Goal: Find specific page/section: Find specific page/section

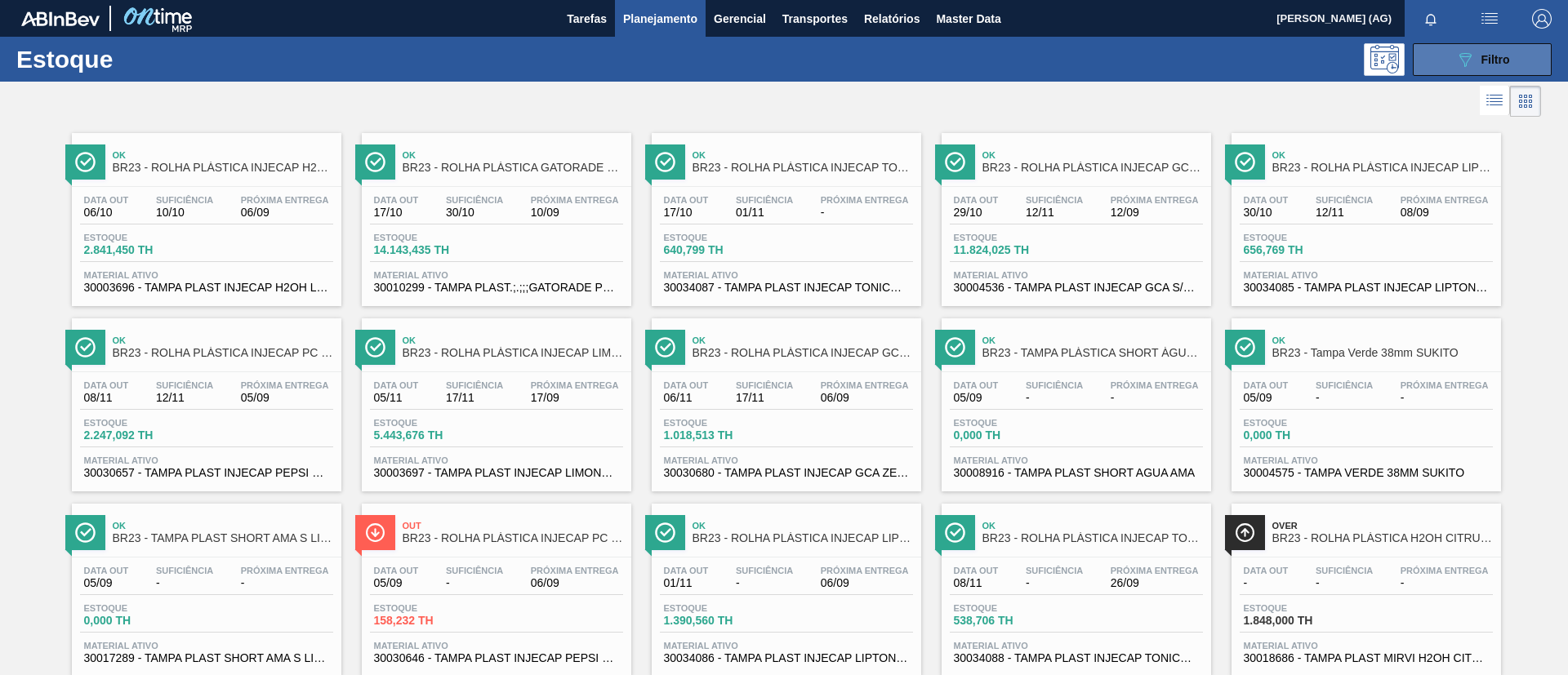
click at [1415, 58] on button "089F7B8B-B2A5-4AFE-B5C0-19BA573D28AC Filtro" at bounding box center [1482, 59] width 139 height 33
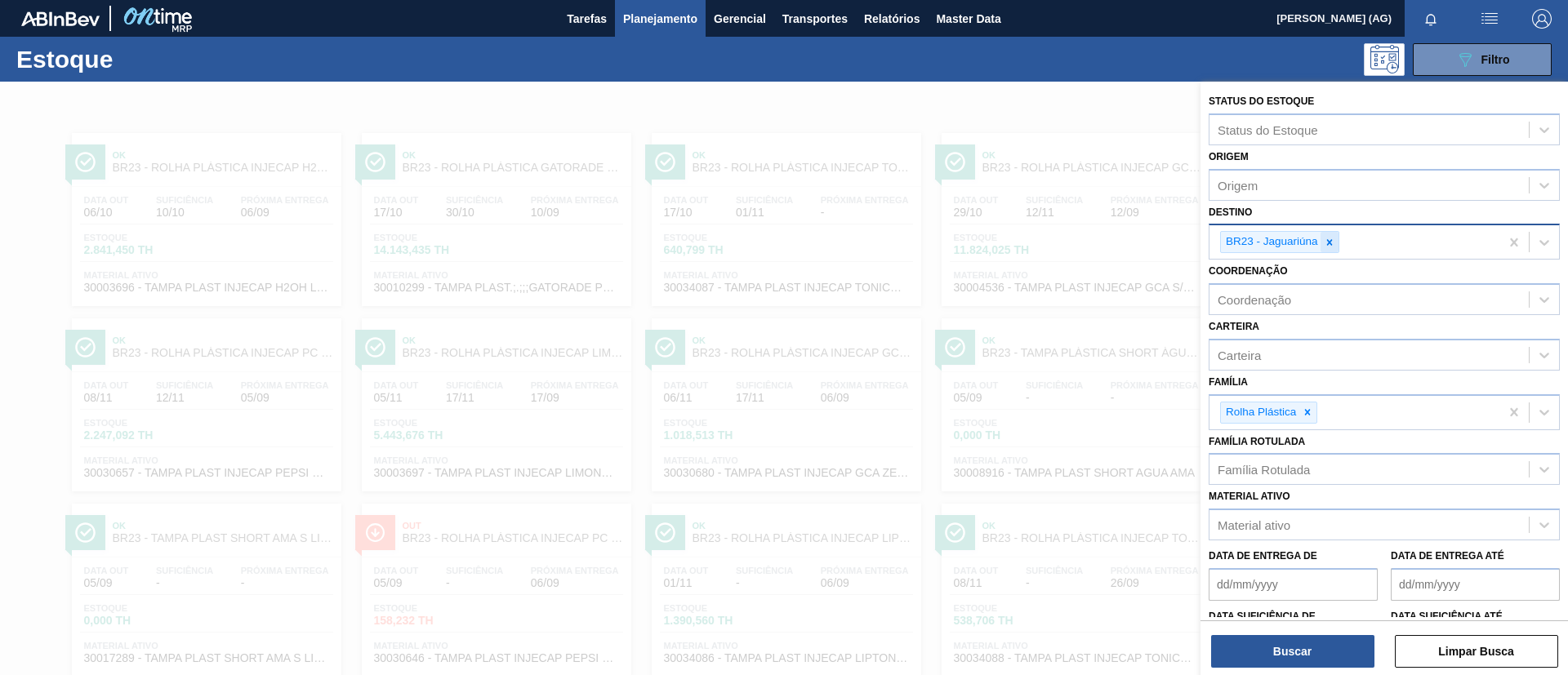
click at [1336, 250] on div at bounding box center [1329, 242] width 18 height 20
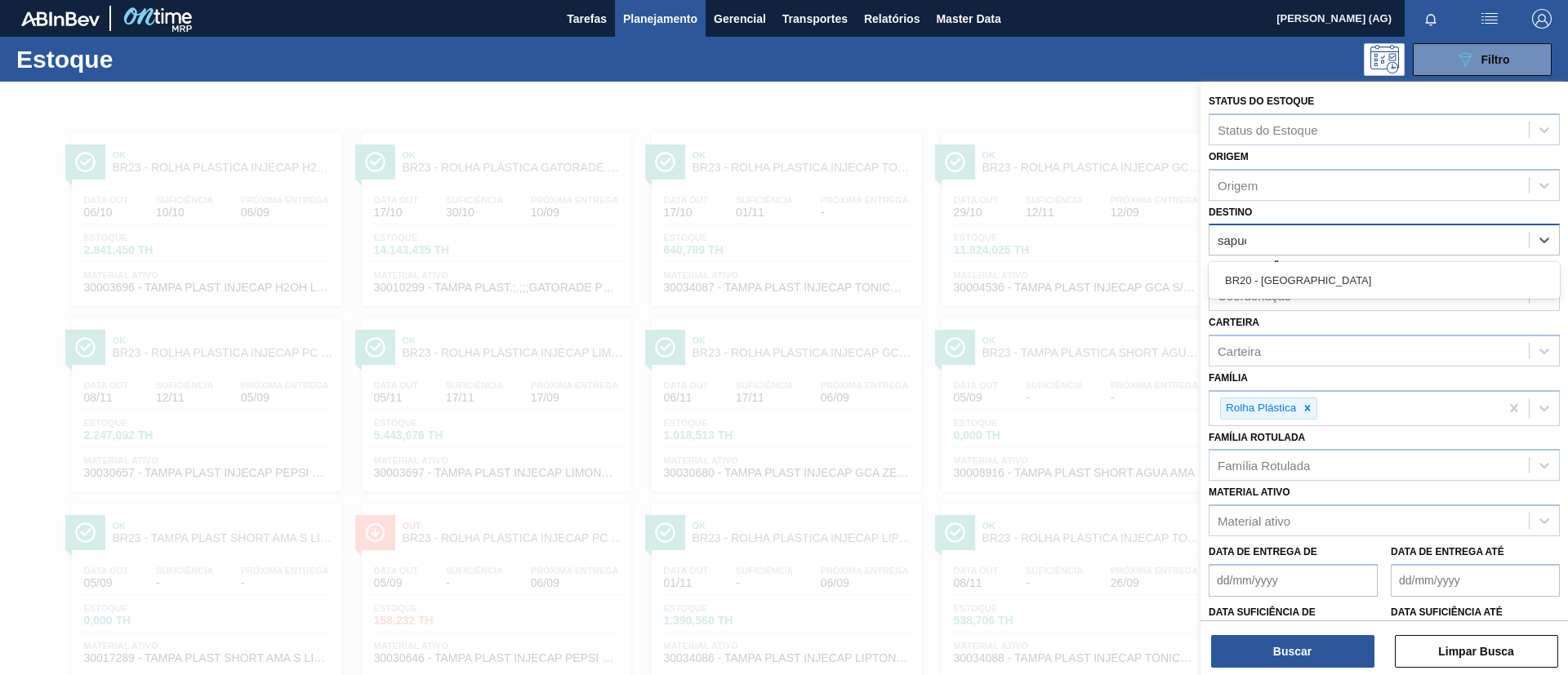
type input "sapuca"
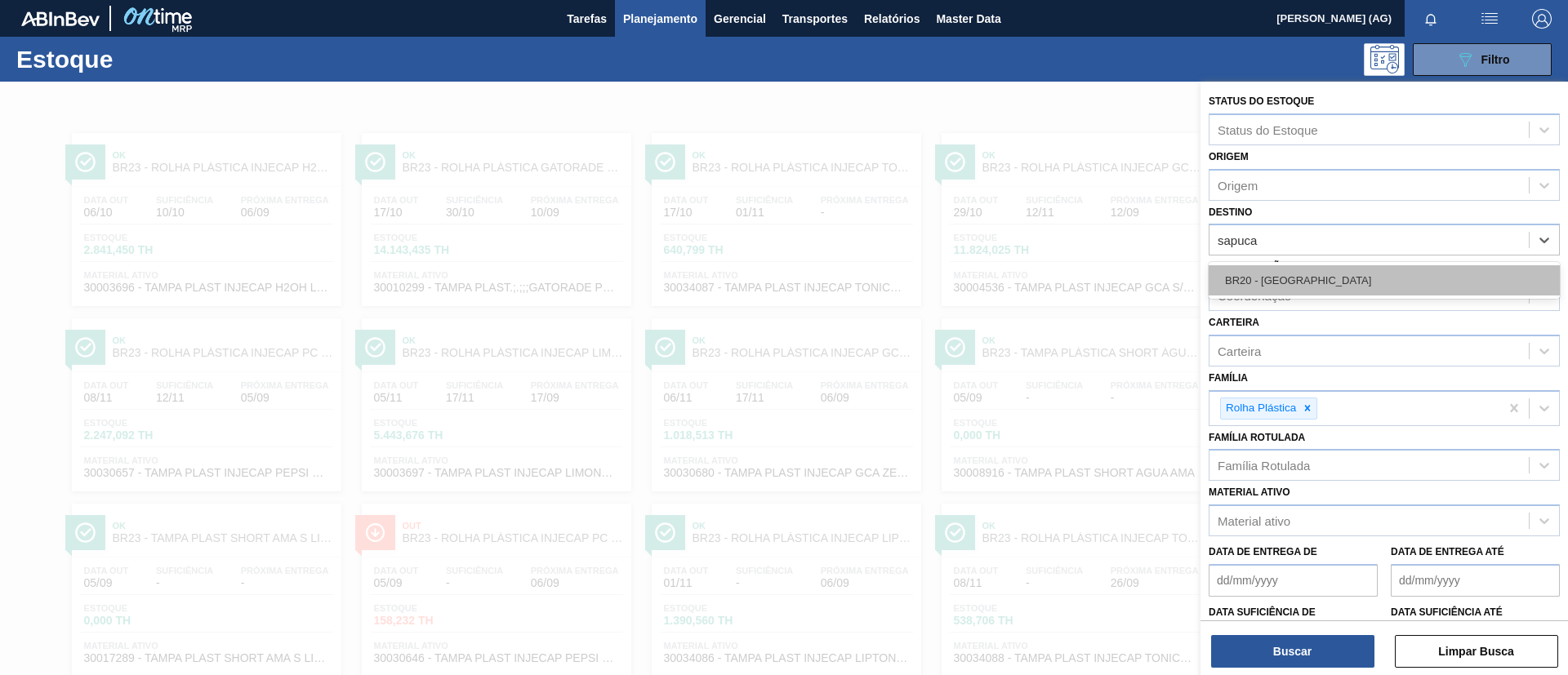
click at [1323, 285] on div "BR20 - [GEOGRAPHIC_DATA]" at bounding box center [1384, 281] width 351 height 30
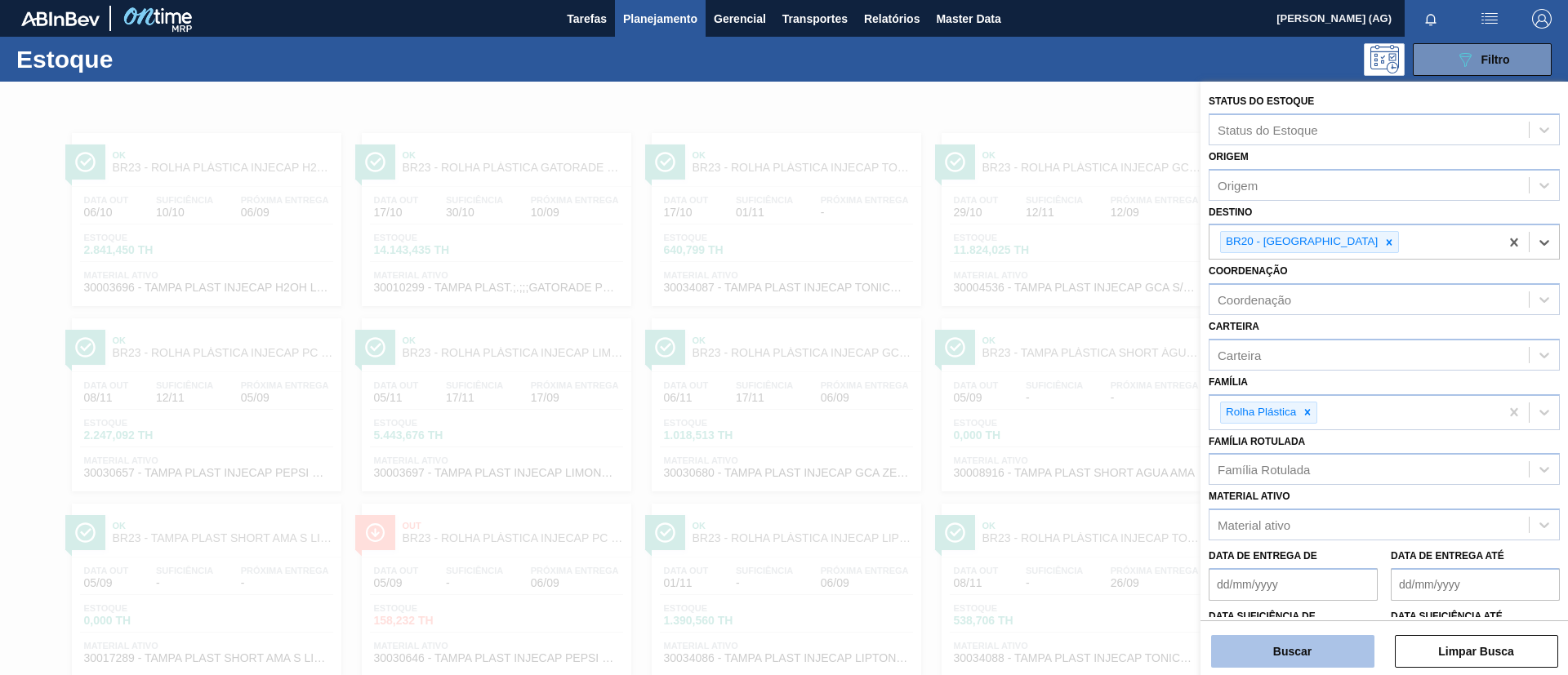
click at [1317, 652] on button "Buscar" at bounding box center [1292, 651] width 163 height 33
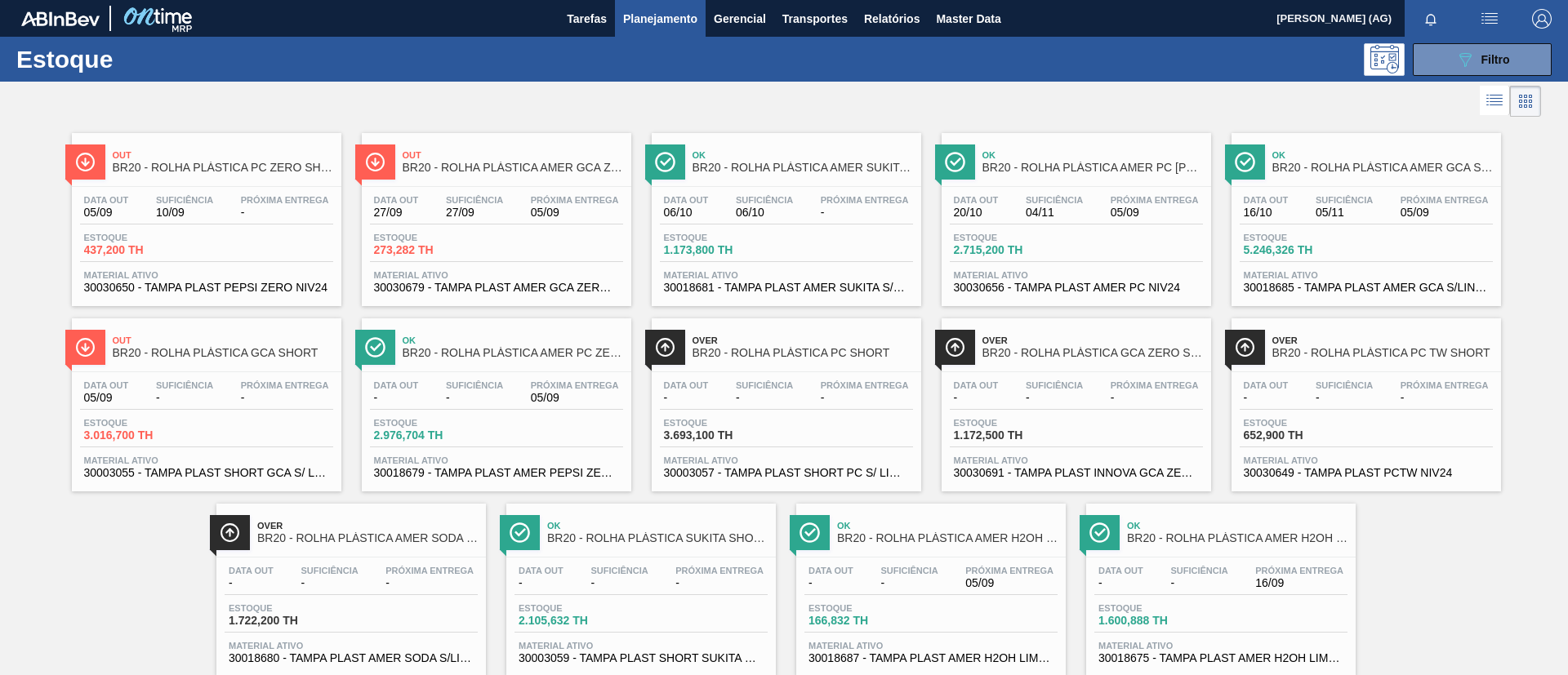
click at [551, 172] on span "BR20 - ROLHA PLÁSTICA AMER GCA ZERO SHORT" at bounding box center [513, 168] width 221 height 12
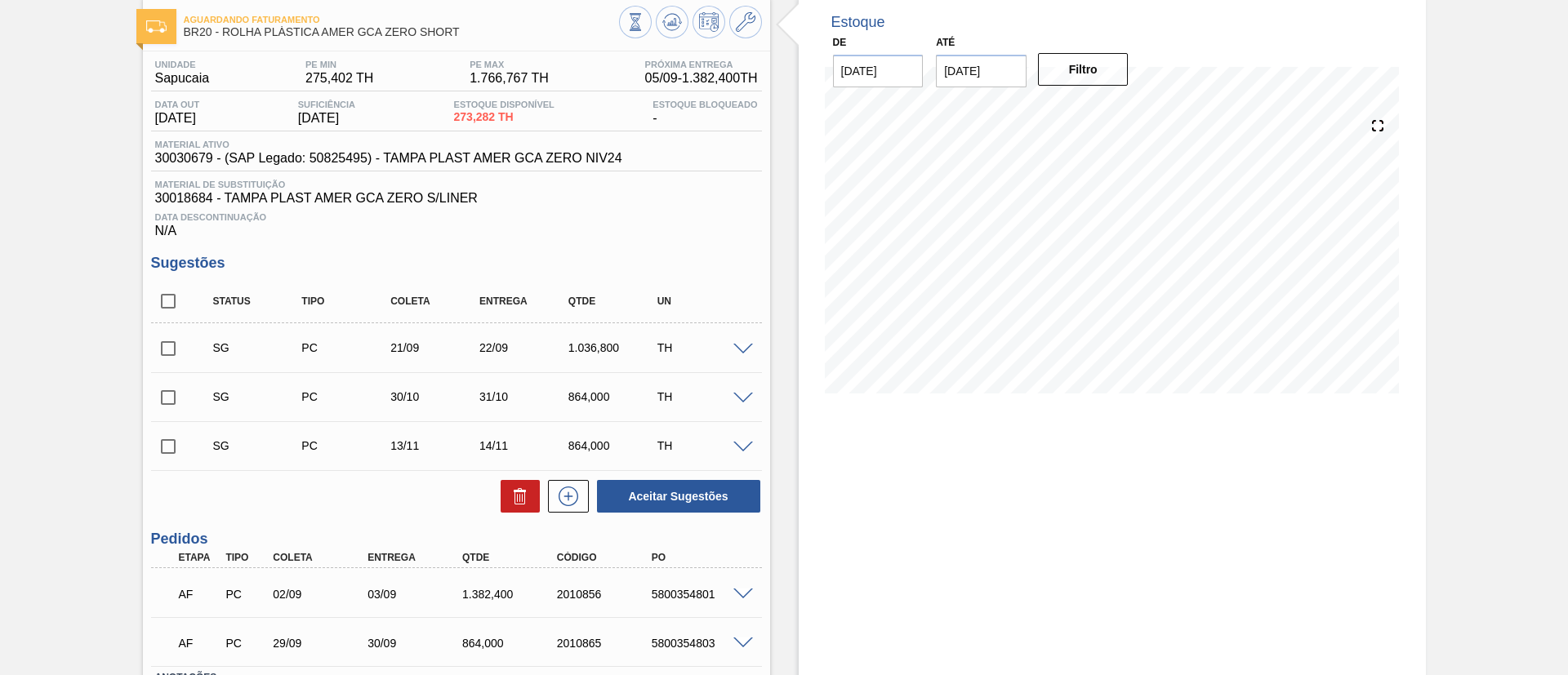
scroll to position [123, 0]
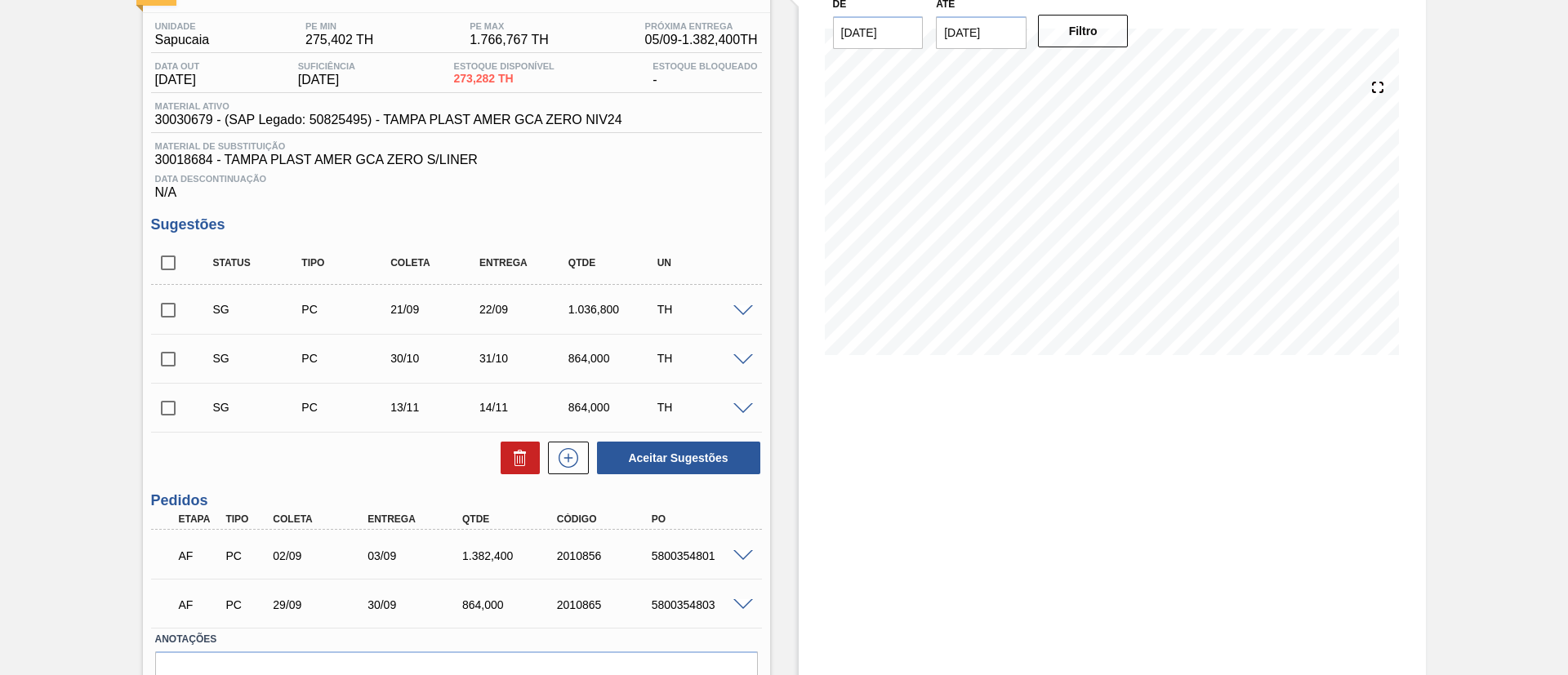
click at [742, 562] on div "AF PC 02/09 03/09 1.382,[PHONE_NUMBER] 5800354801" at bounding box center [456, 554] width 611 height 41
click at [744, 556] on span at bounding box center [743, 557] width 19 height 12
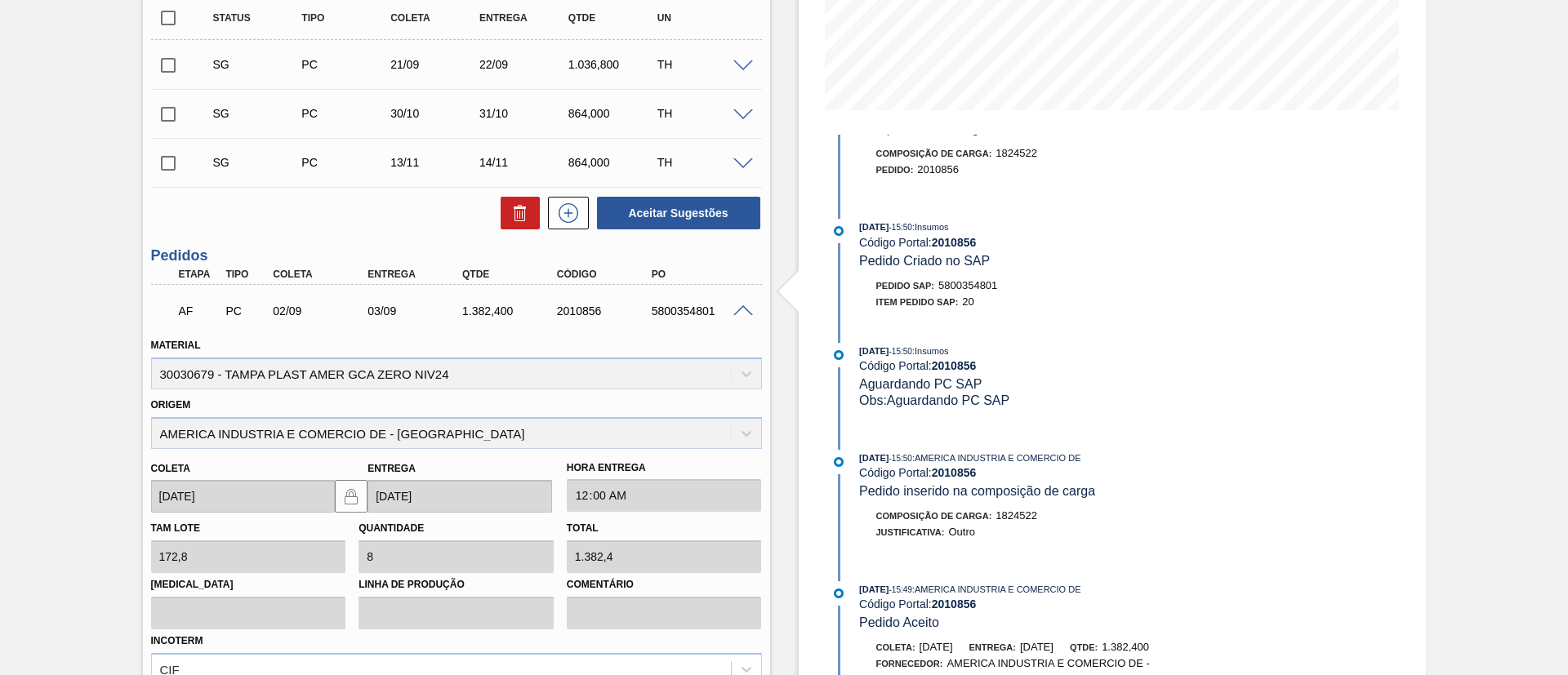
scroll to position [490, 0]
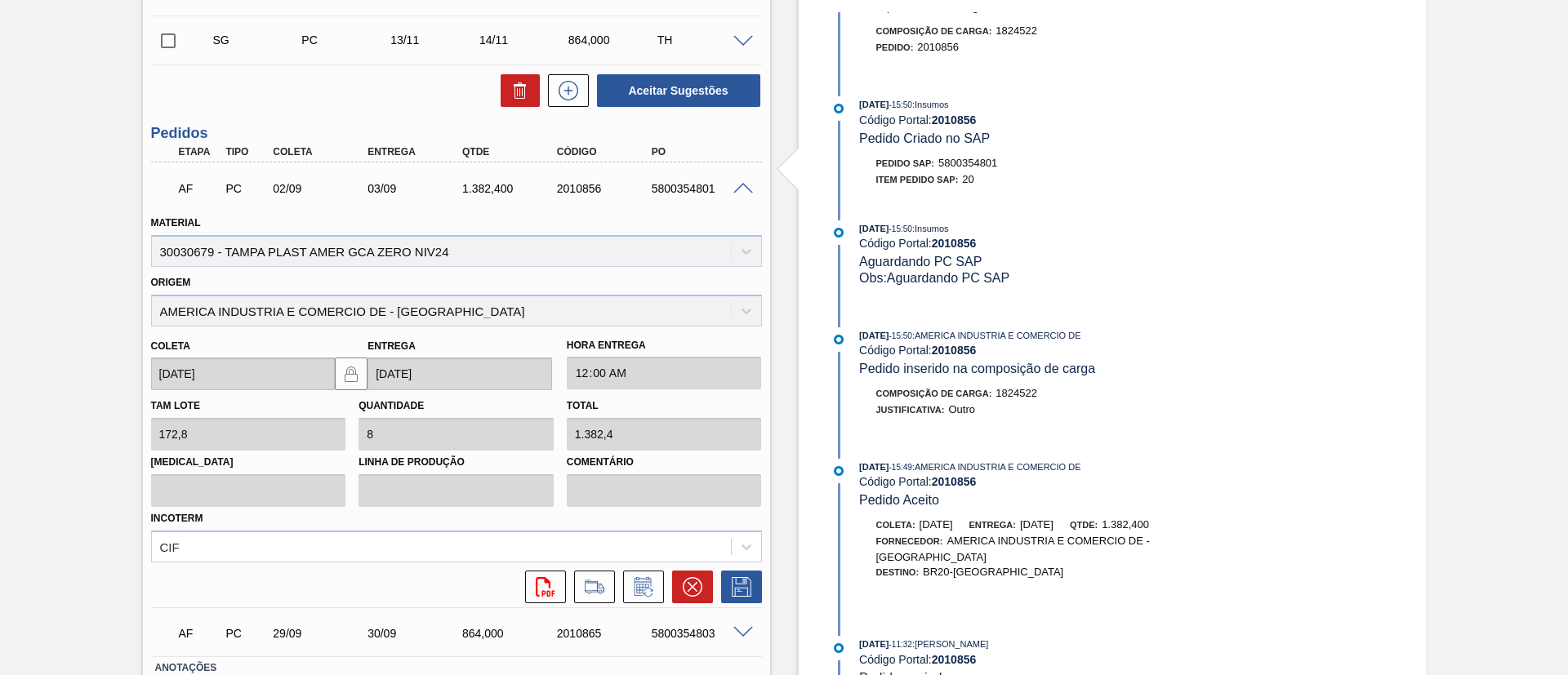
click at [740, 184] on span at bounding box center [743, 189] width 19 height 12
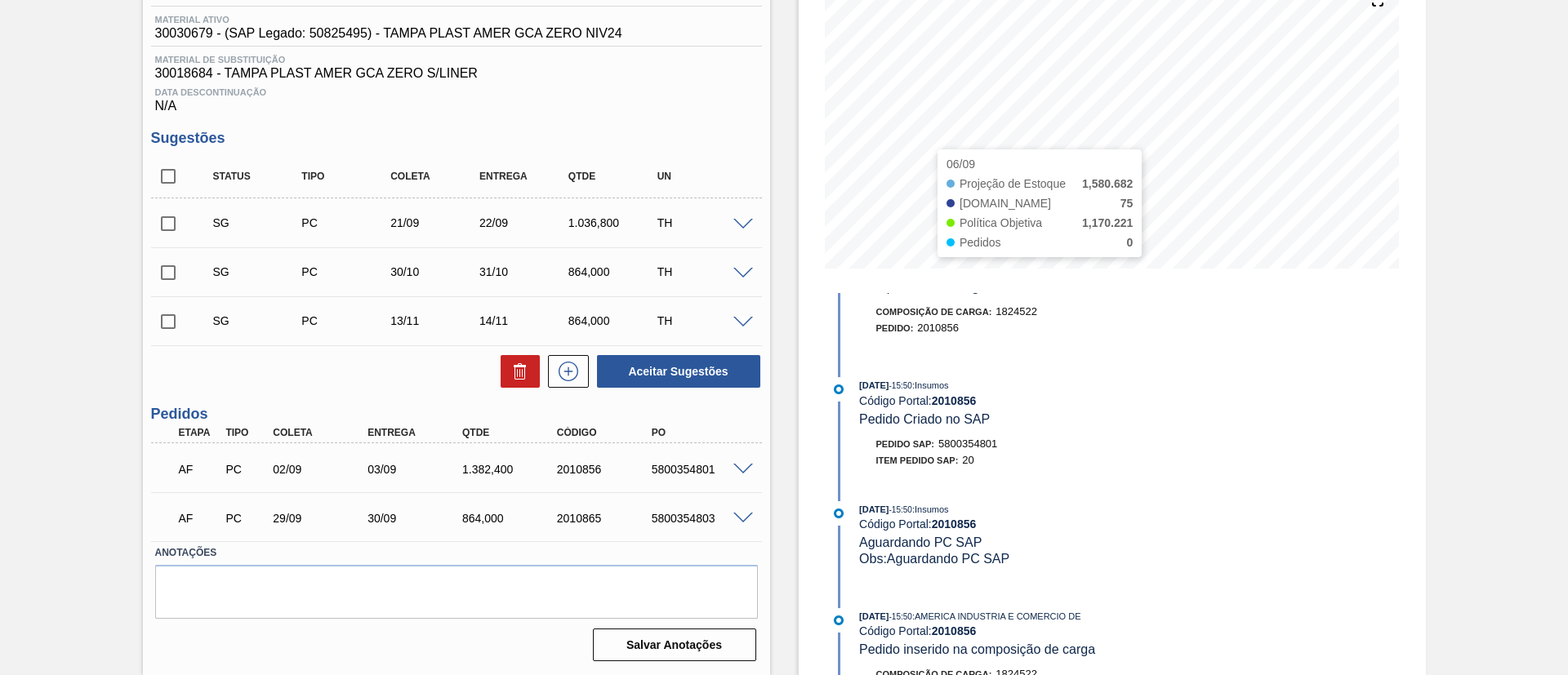
scroll to position [0, 0]
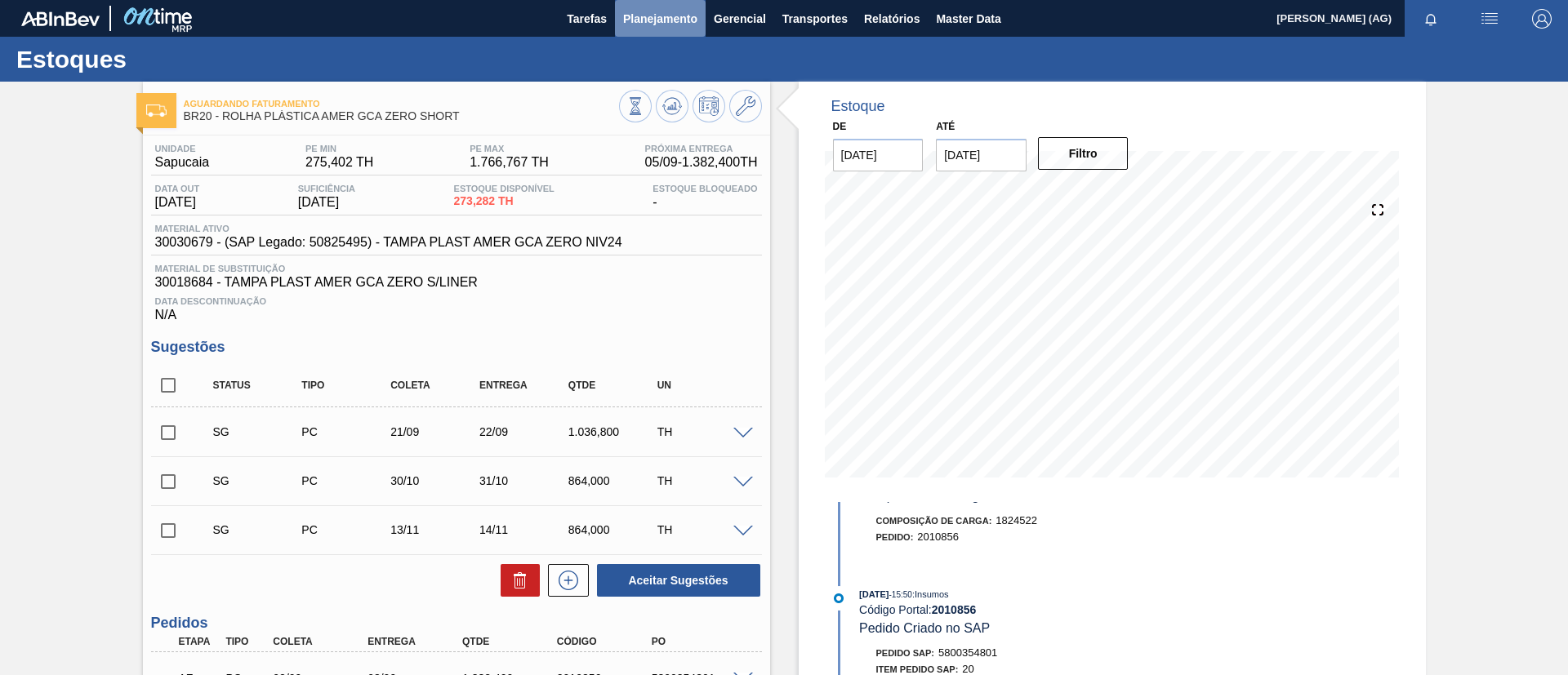
click at [692, 20] on span "Planejamento" at bounding box center [660, 19] width 74 height 19
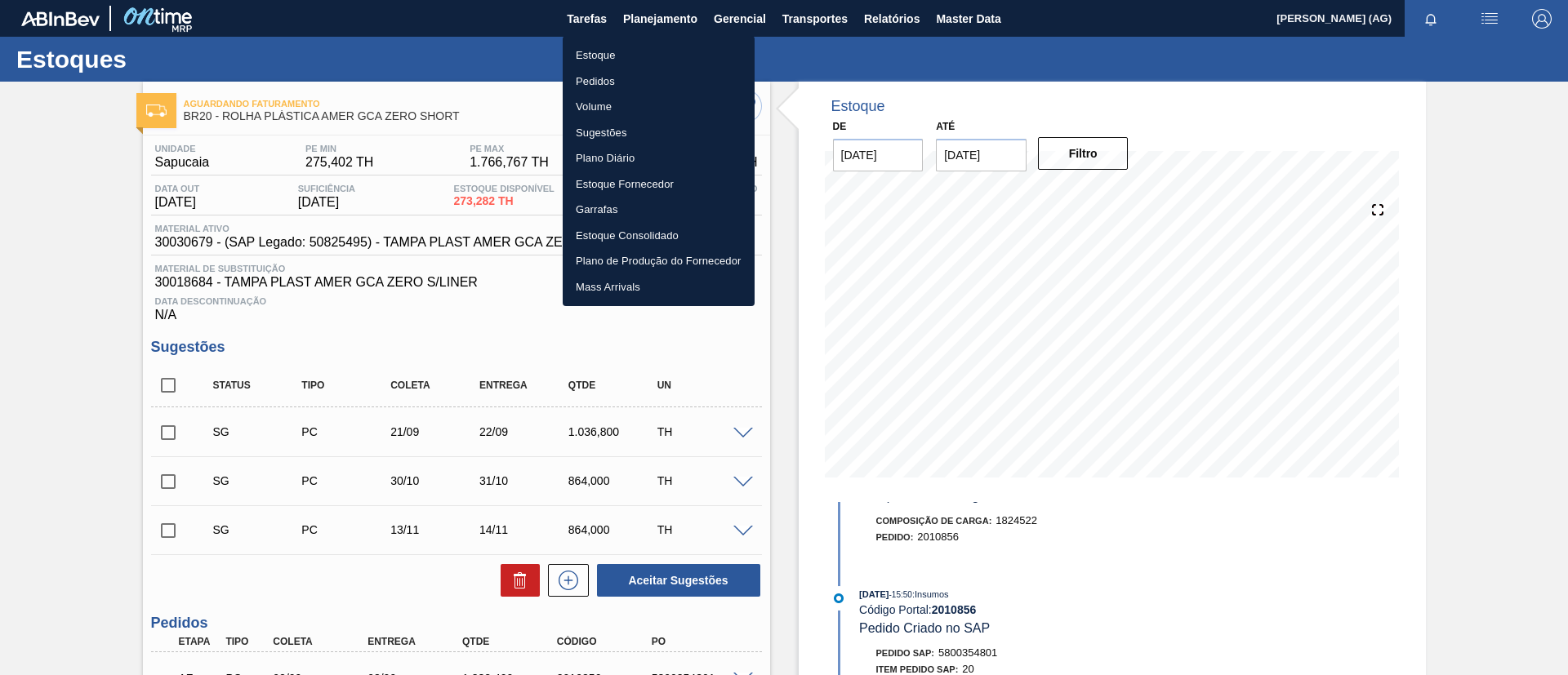
click at [1567, 350] on div at bounding box center [784, 337] width 1568 height 675
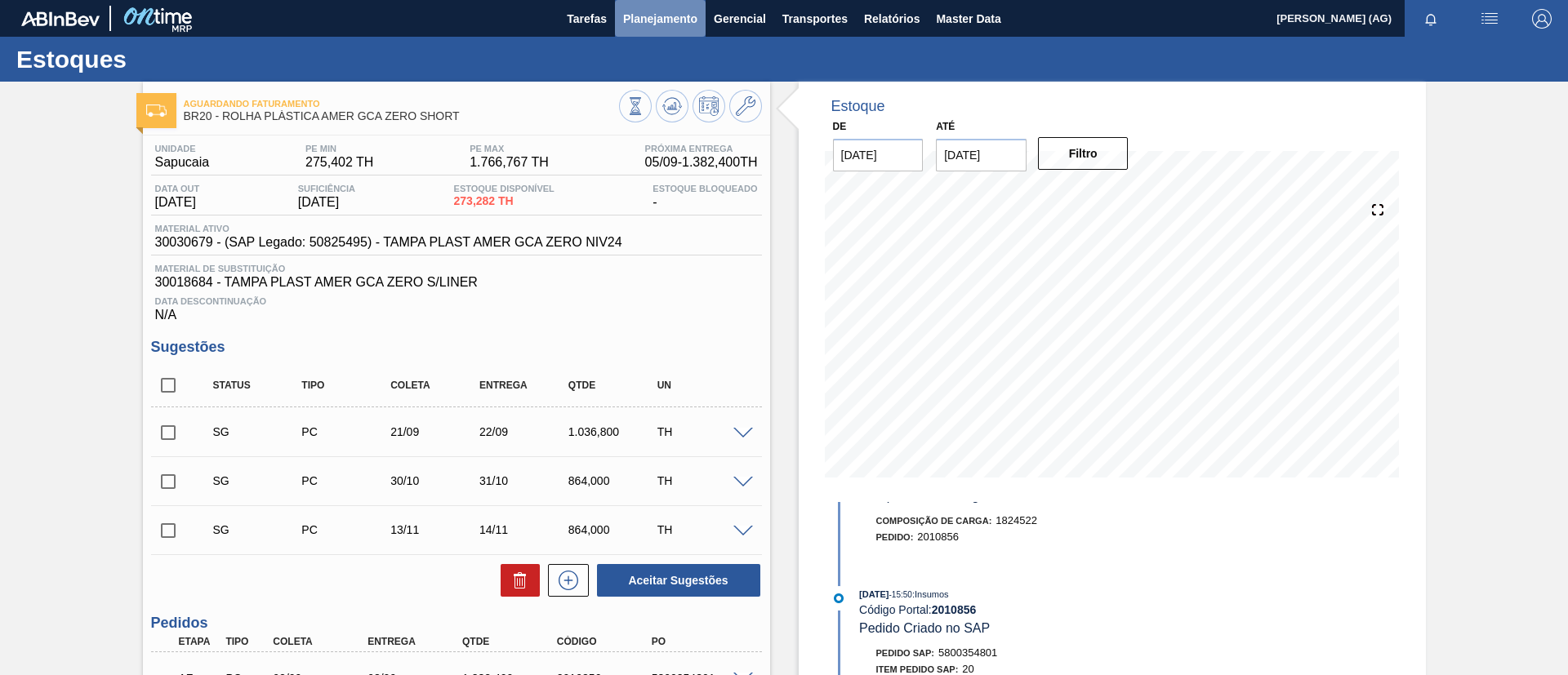
click at [674, 16] on span "Planejamento" at bounding box center [660, 19] width 74 height 19
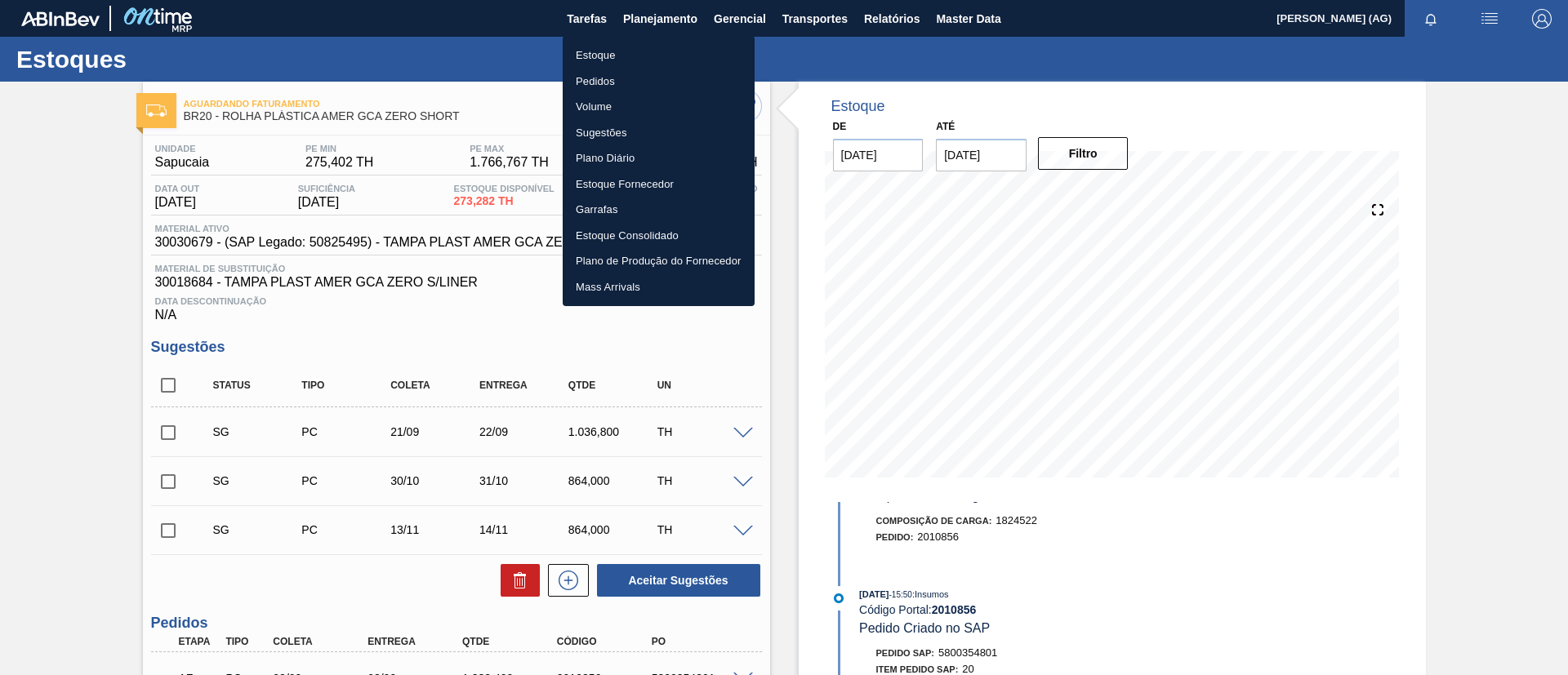
click at [616, 60] on li "Estoque" at bounding box center [658, 56] width 191 height 26
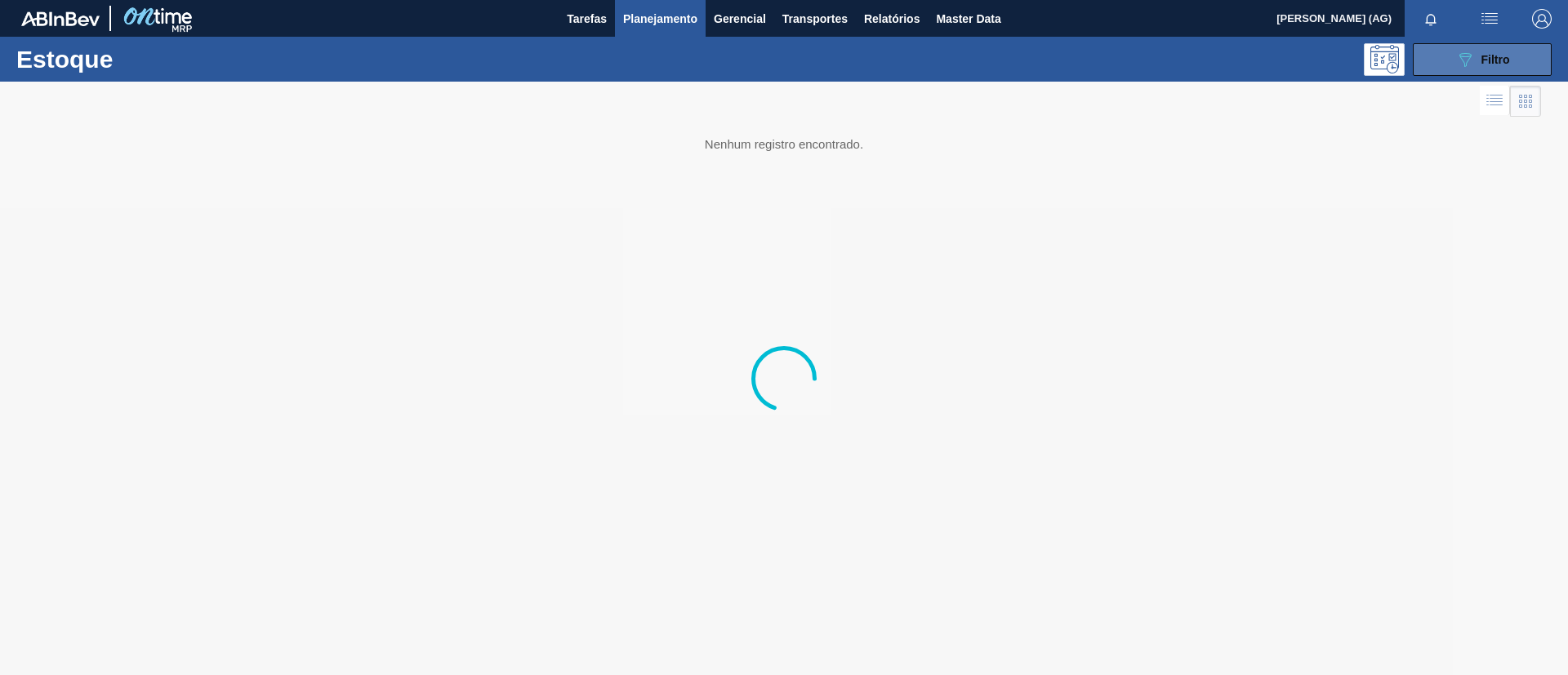
click at [1482, 70] on button "089F7B8B-B2A5-4AFE-B5C0-19BA573D28AC Filtro" at bounding box center [1482, 59] width 139 height 33
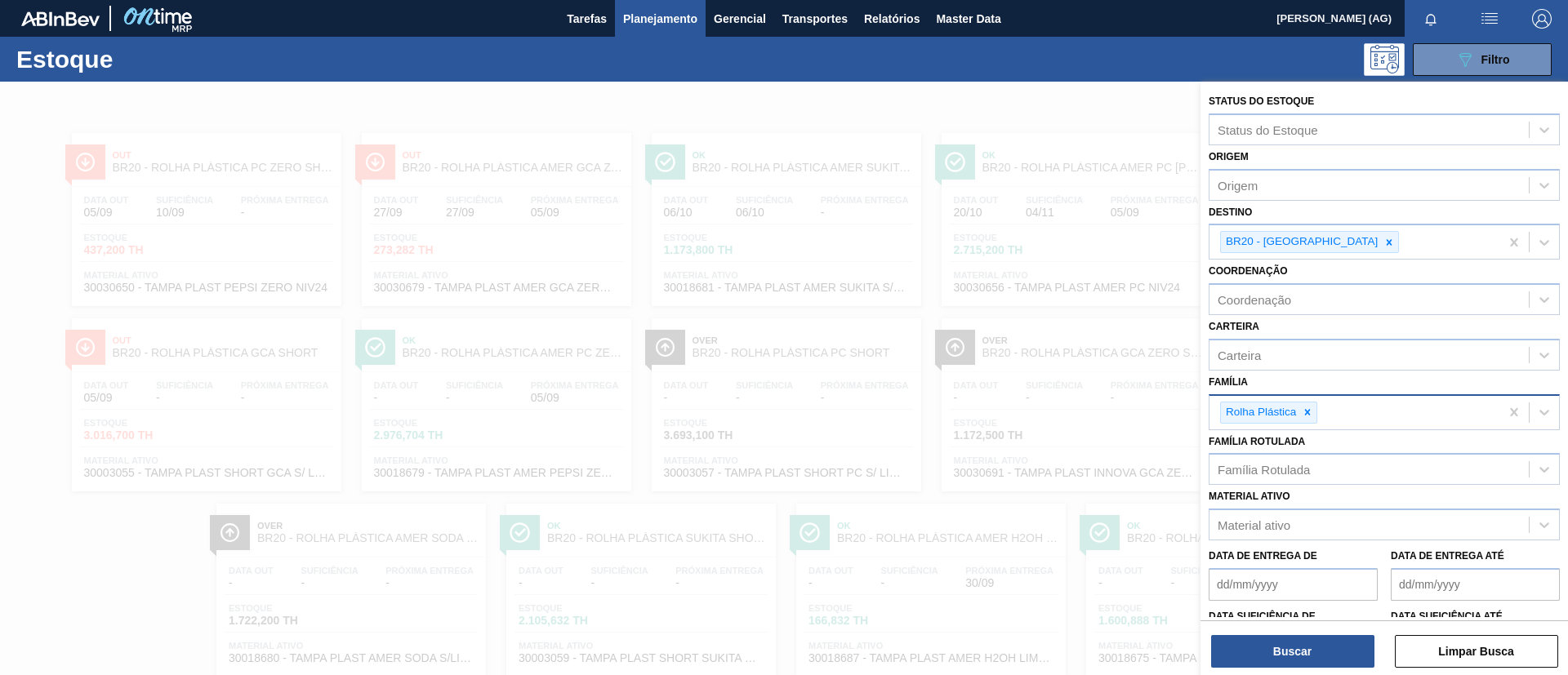
click at [1313, 414] on icon at bounding box center [1307, 412] width 11 height 11
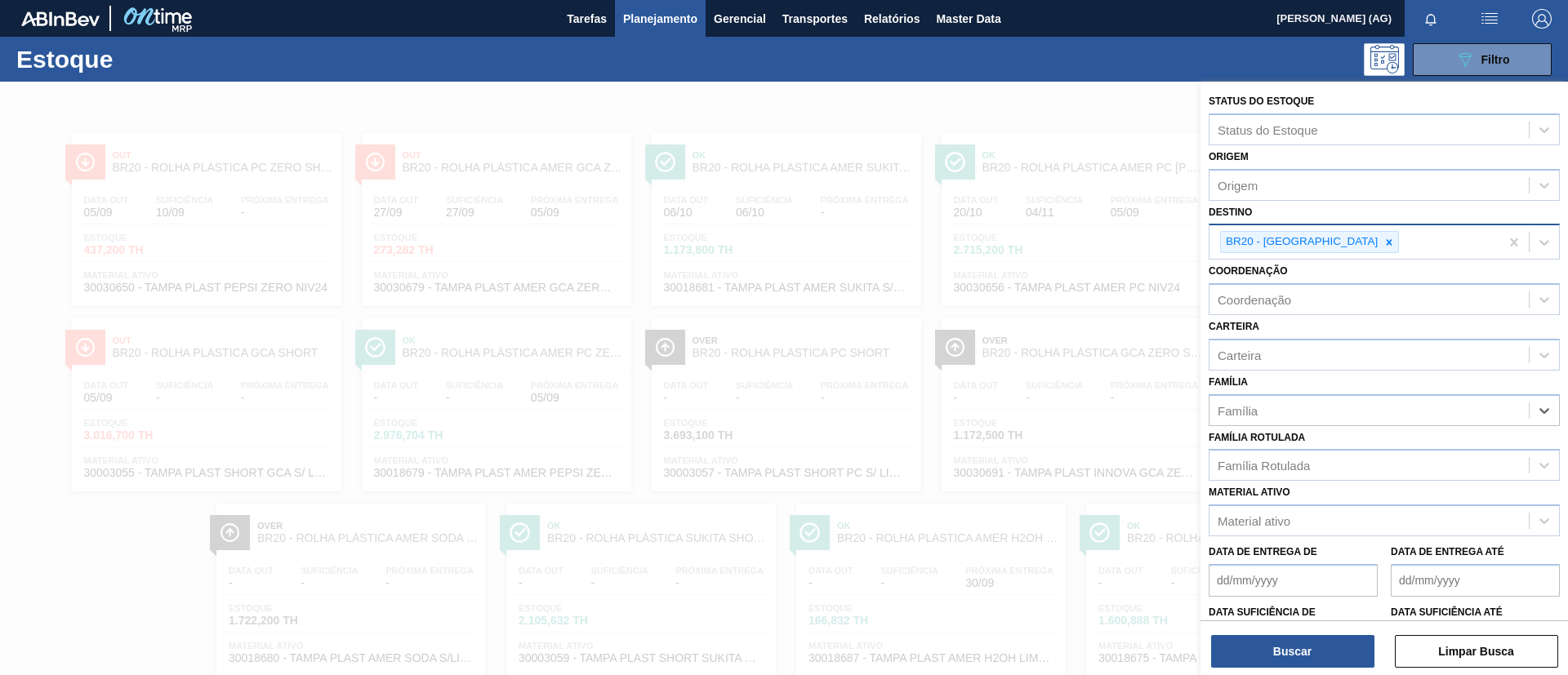
click at [1384, 245] on icon at bounding box center [1389, 242] width 11 height 11
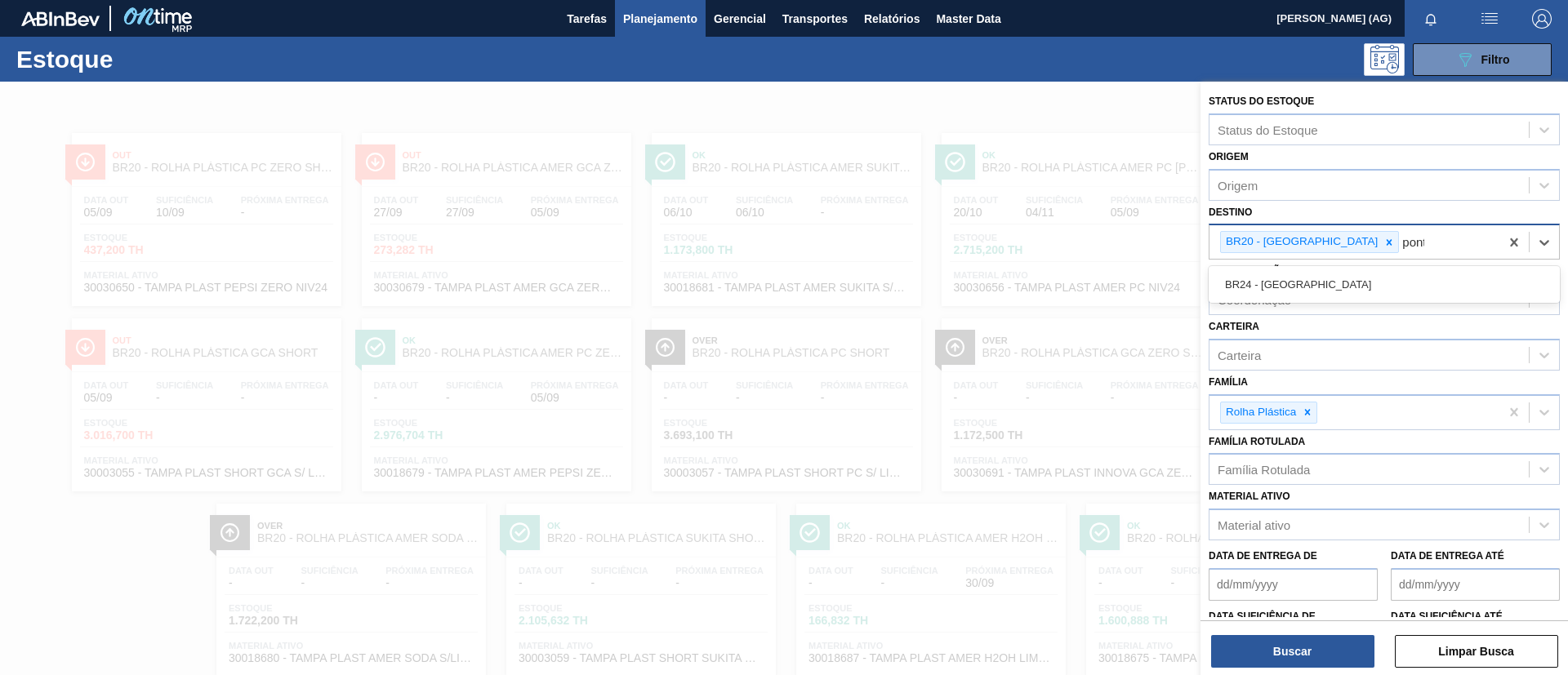
type input "ponta"
click at [1343, 274] on div "BR24 - [GEOGRAPHIC_DATA]" at bounding box center [1384, 284] width 351 height 30
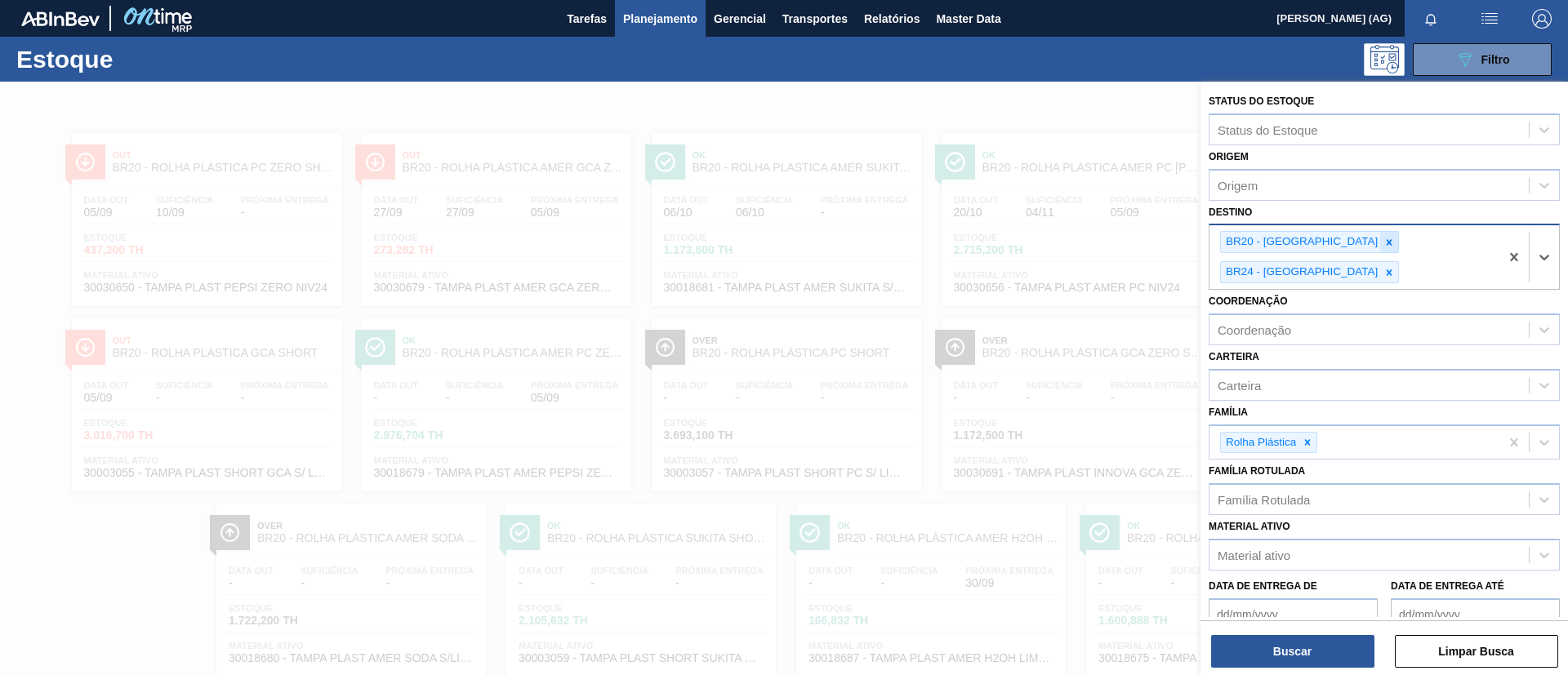
click at [1384, 239] on icon at bounding box center [1389, 242] width 11 height 11
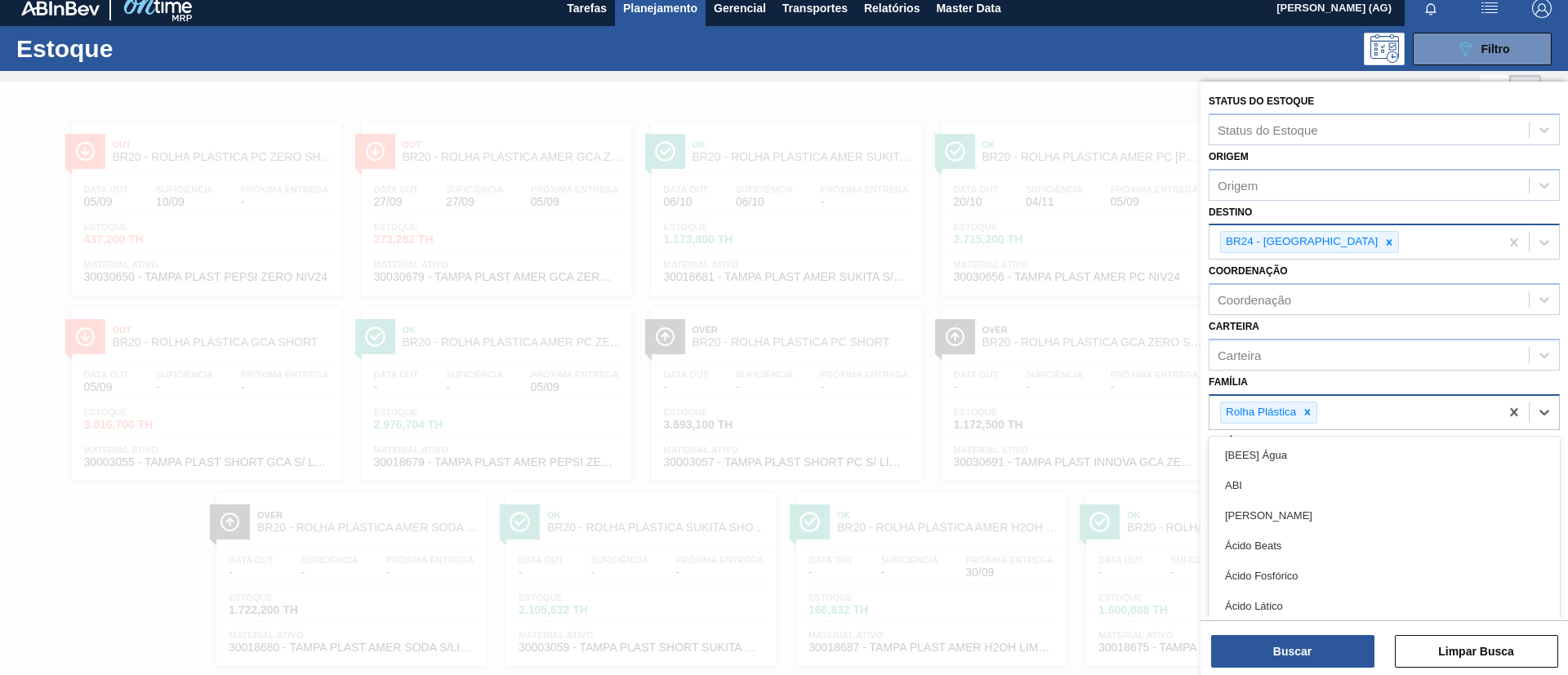
click at [1310, 424] on div "Rolha Plástica" at bounding box center [1354, 413] width 290 height 34
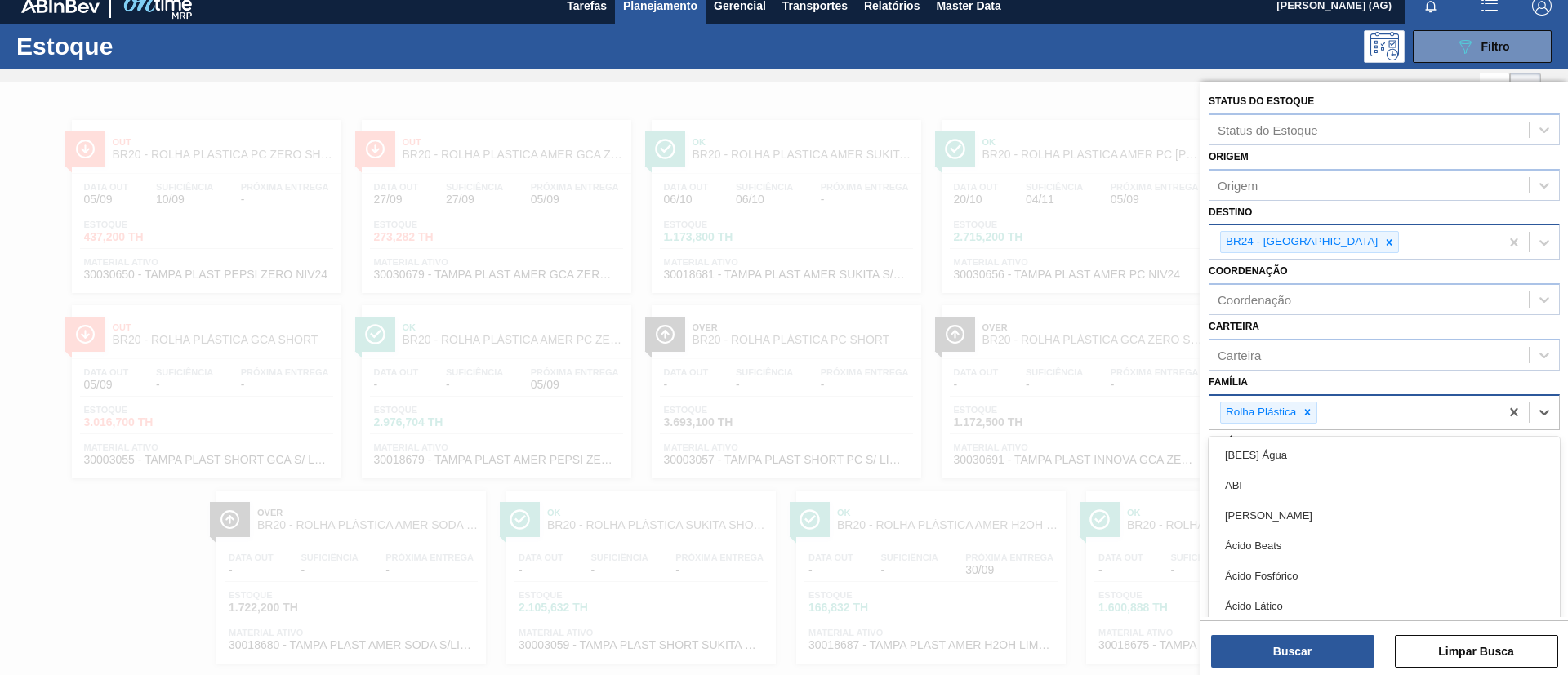
scroll to position [13, 0]
click at [1313, 412] on icon at bounding box center [1307, 412] width 11 height 11
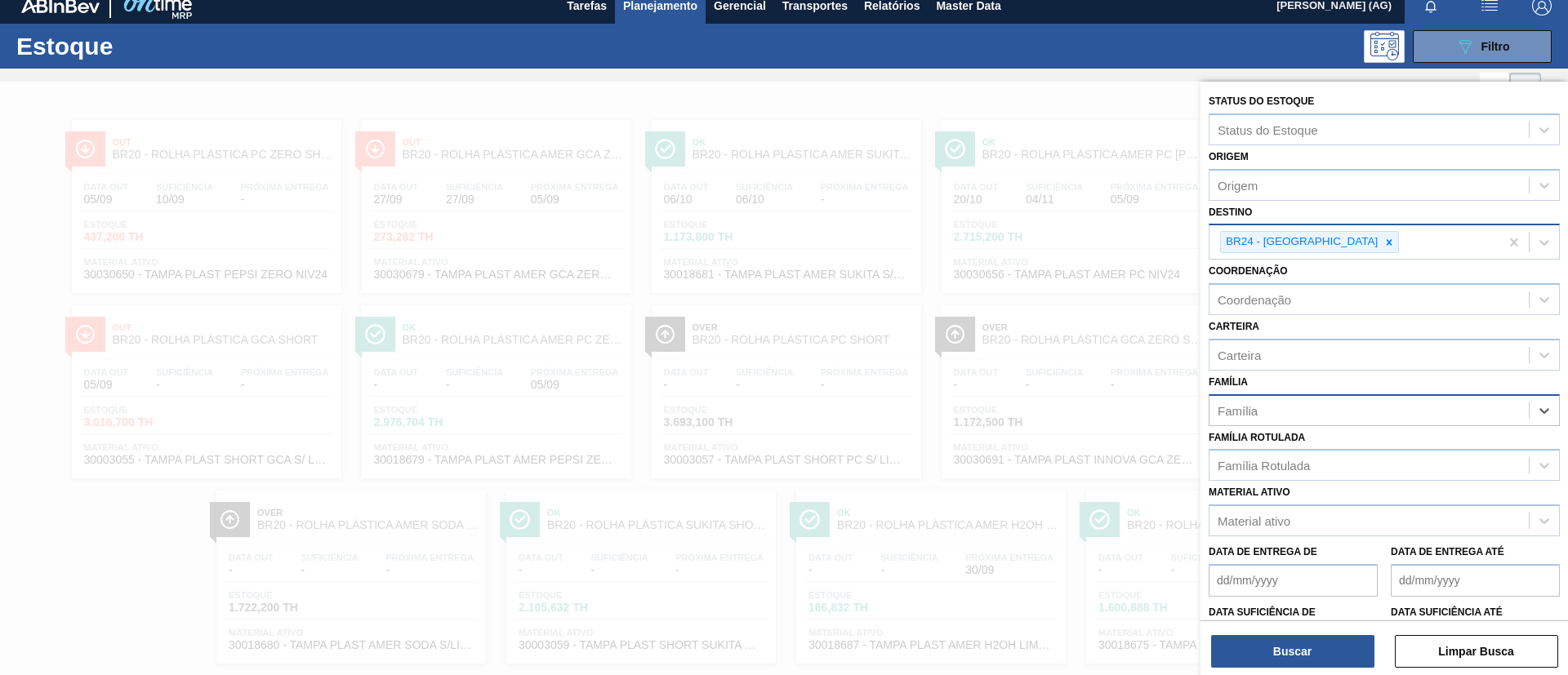
click at [1313, 412] on div "Família" at bounding box center [1369, 410] width 319 height 24
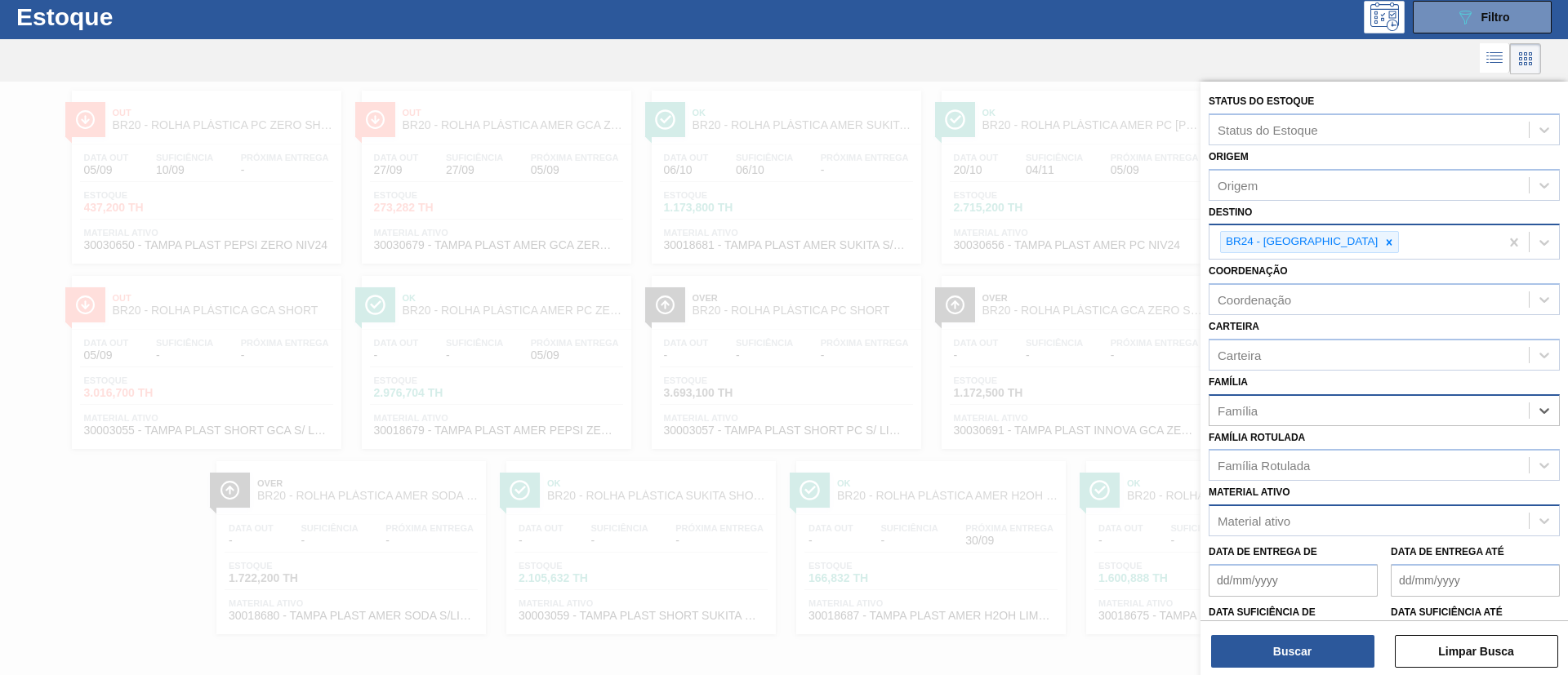
click at [1293, 513] on div "Material ativo" at bounding box center [1369, 521] width 319 height 24
type ativo "bicar"
click at [1137, 137] on div at bounding box center [784, 419] width 1568 height 675
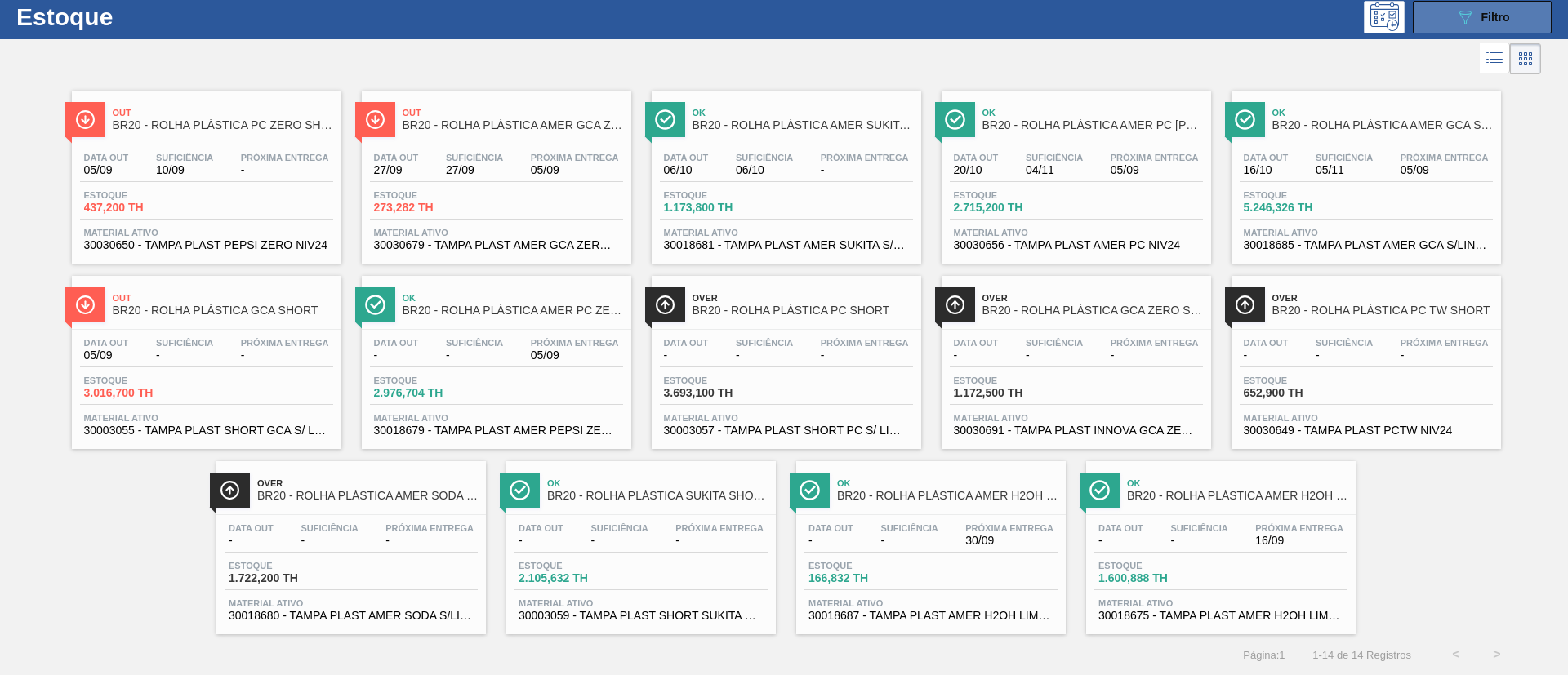
click at [1435, 9] on button "089F7B8B-B2A5-4AFE-B5C0-19BA573D28AC Filtro" at bounding box center [1482, 17] width 139 height 33
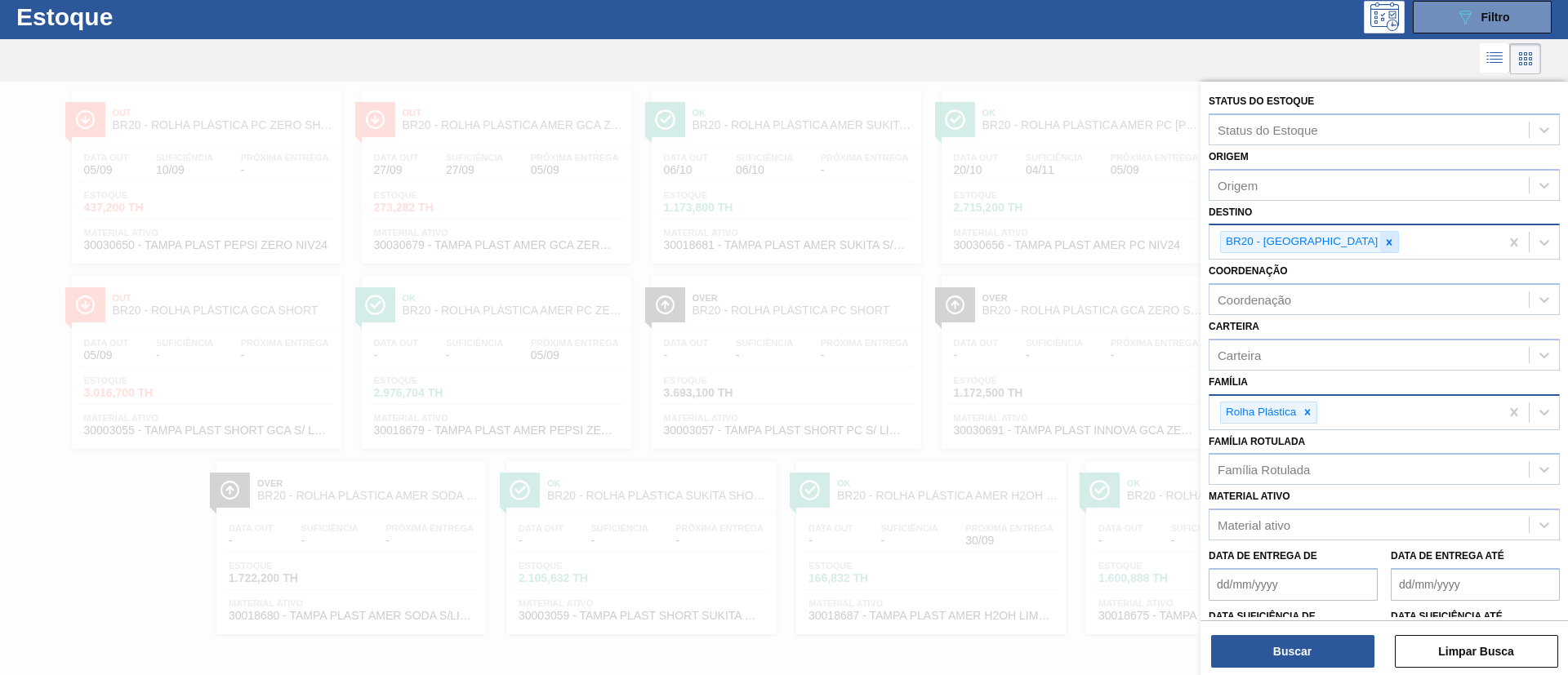
click at [1380, 248] on div at bounding box center [1389, 242] width 18 height 20
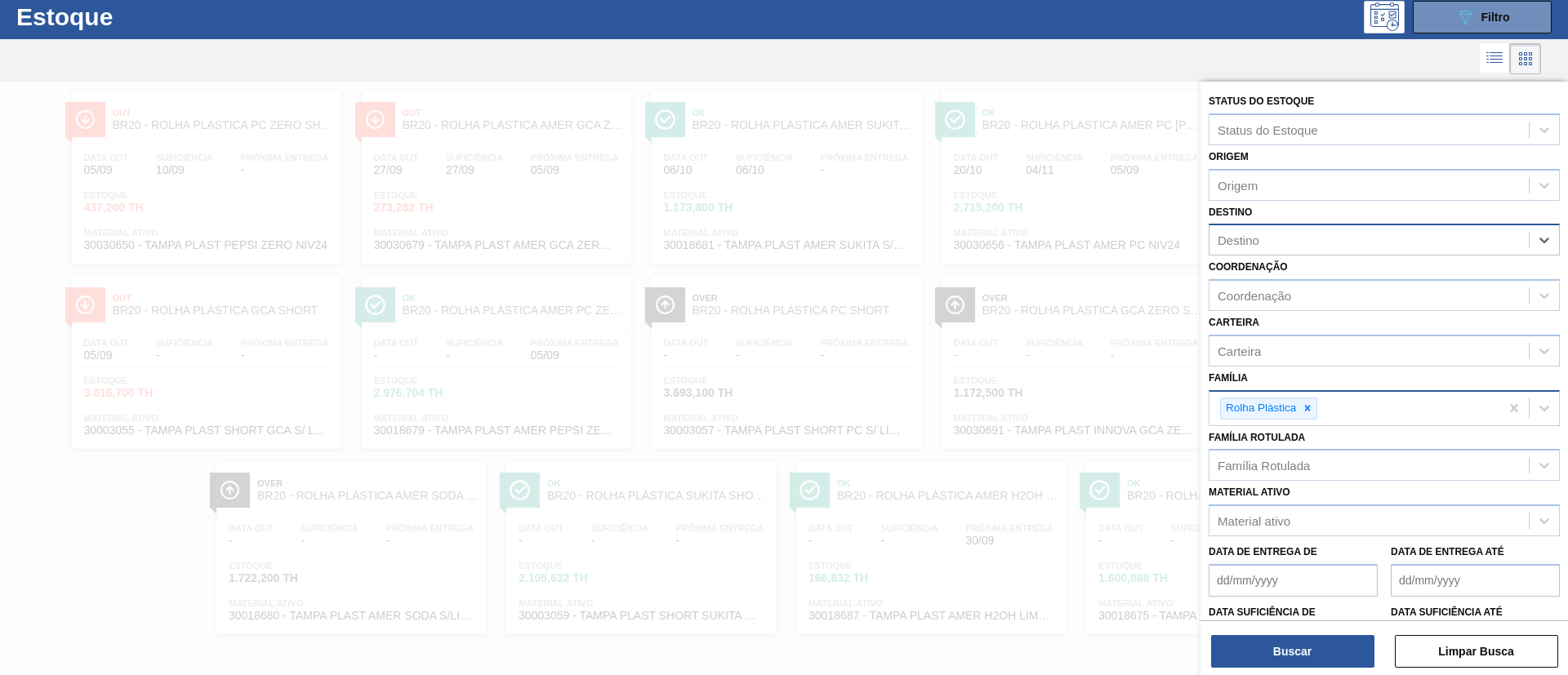
click at [1322, 248] on div "Destino" at bounding box center [1369, 240] width 319 height 24
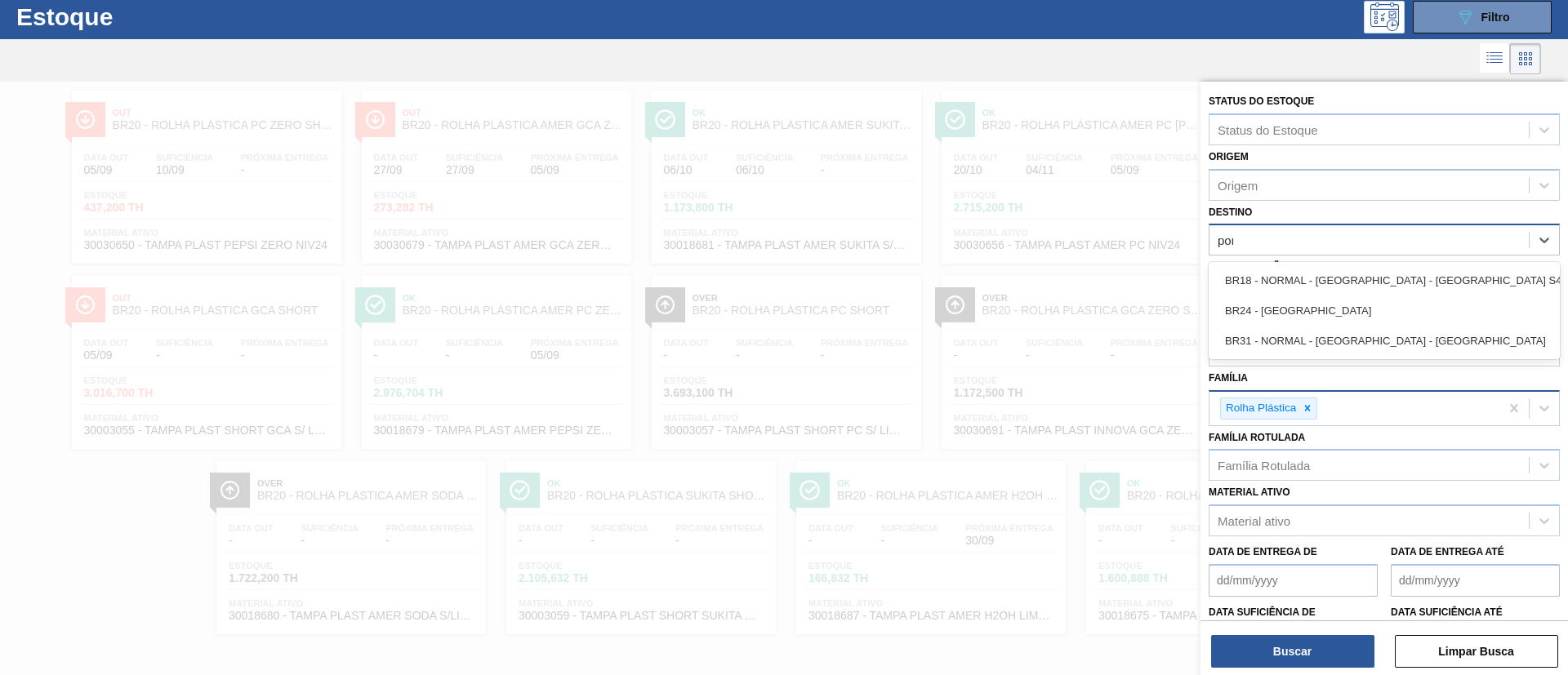
type input "pont"
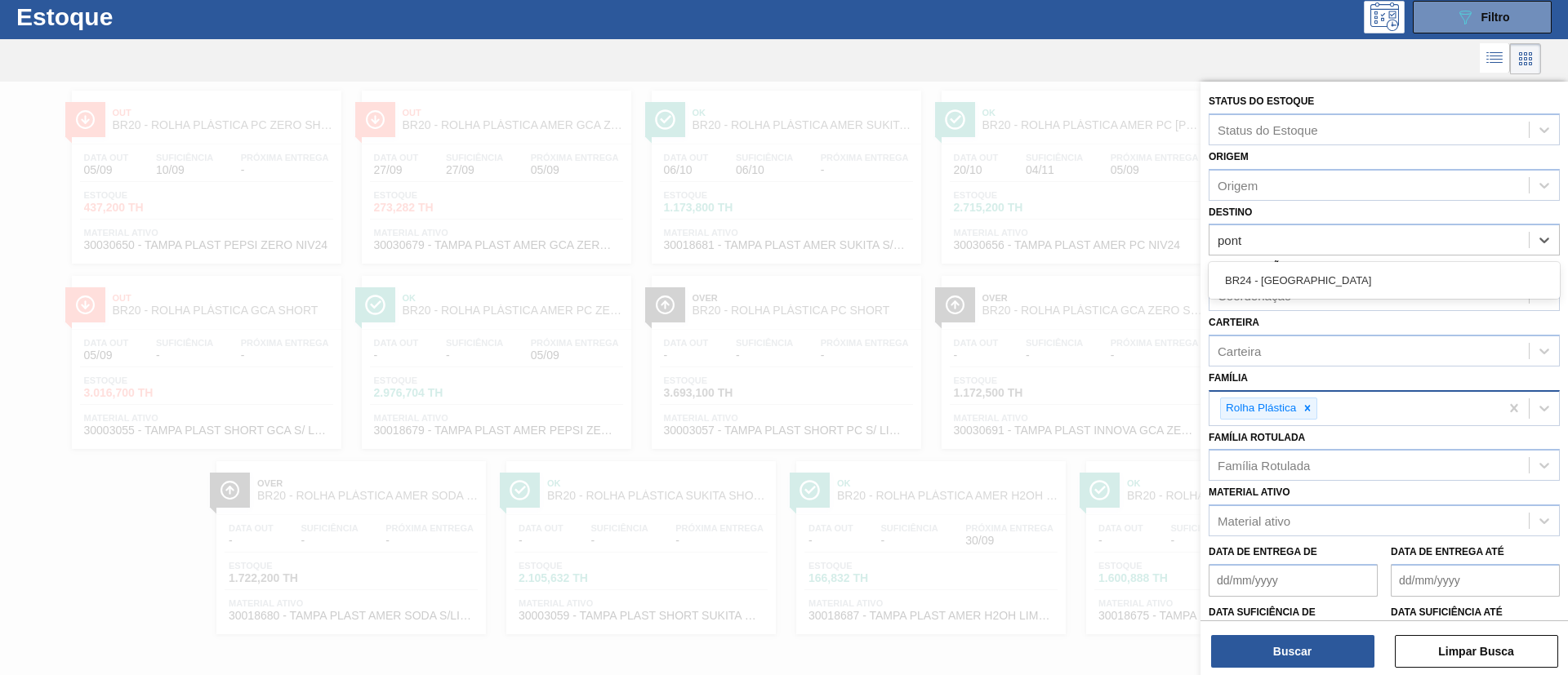
click at [1320, 269] on div "BR24 - [GEOGRAPHIC_DATA]" at bounding box center [1384, 281] width 351 height 30
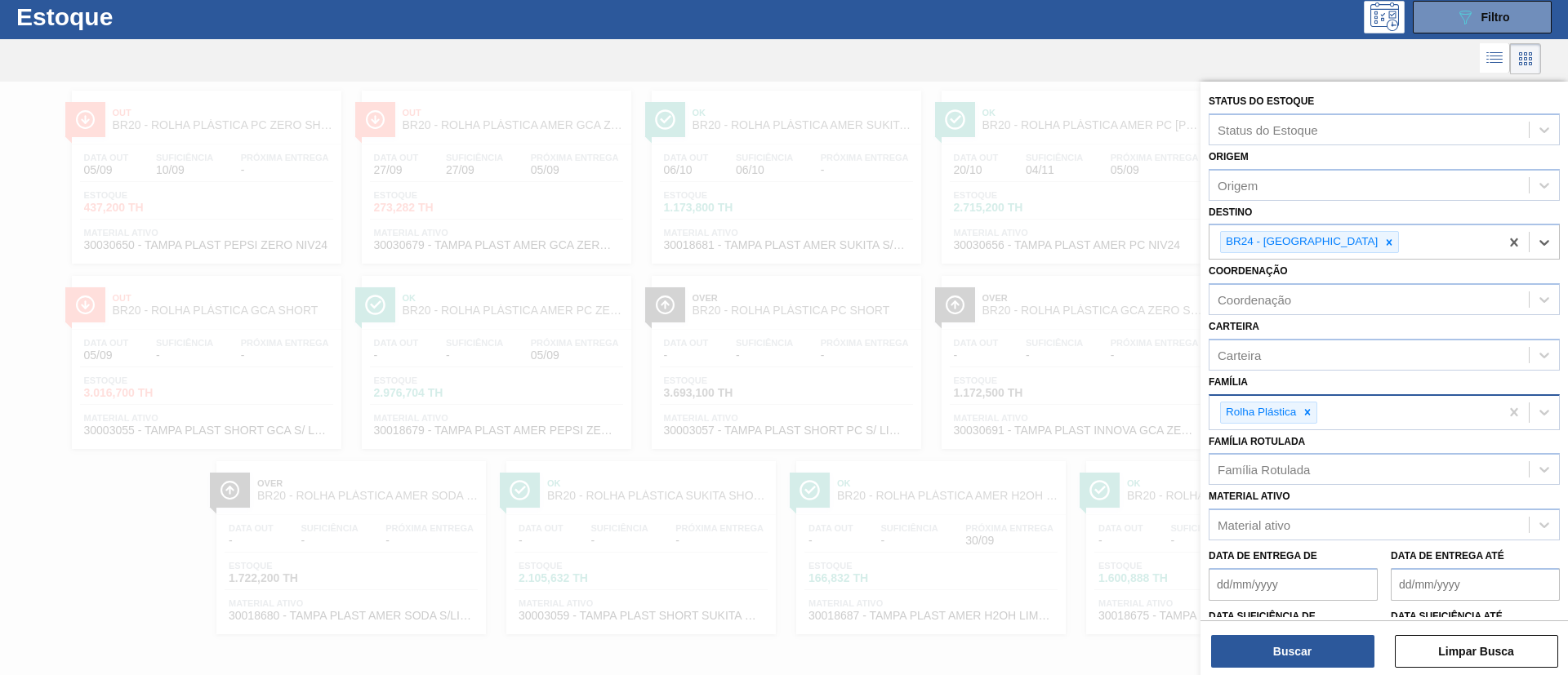
click at [1309, 415] on icon at bounding box center [1308, 412] width 5 height 5
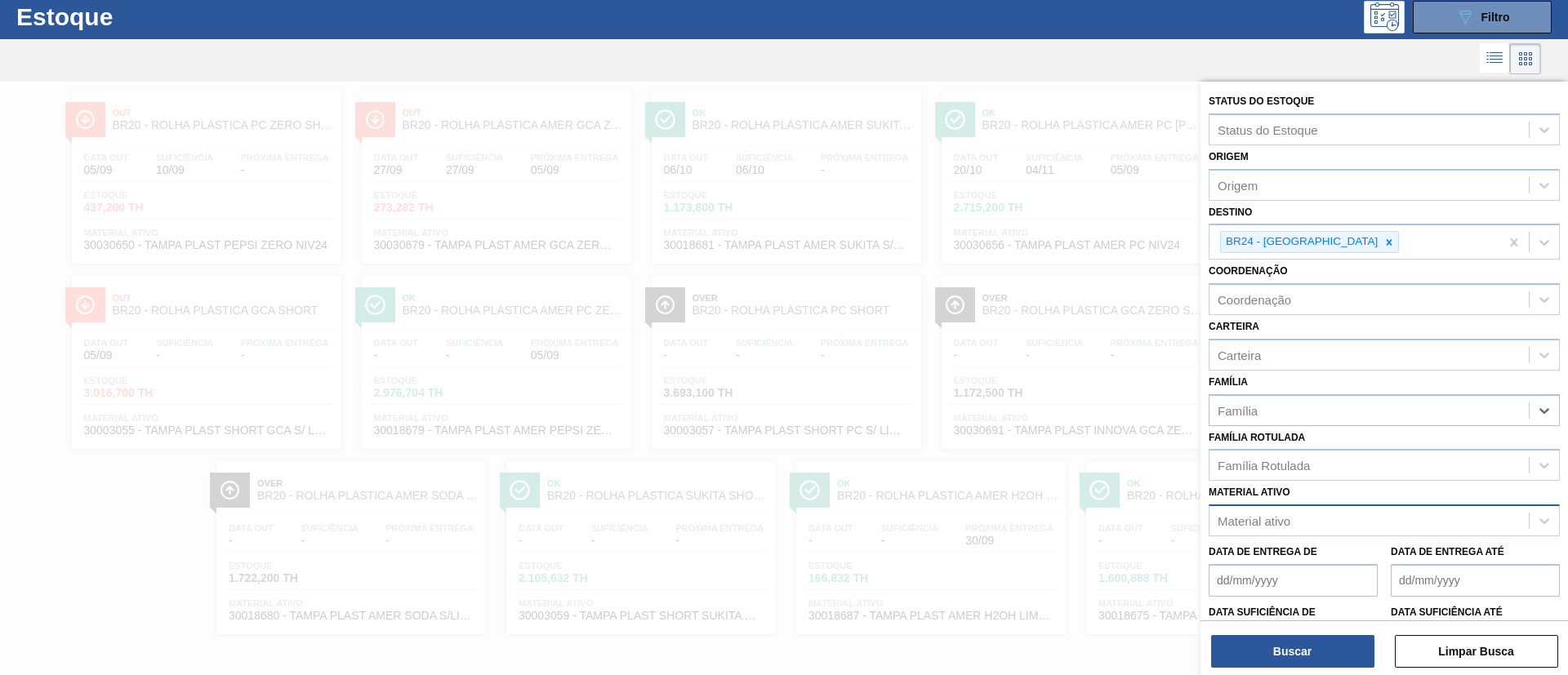
click at [1281, 529] on div "Material ativo" at bounding box center [1369, 521] width 319 height 24
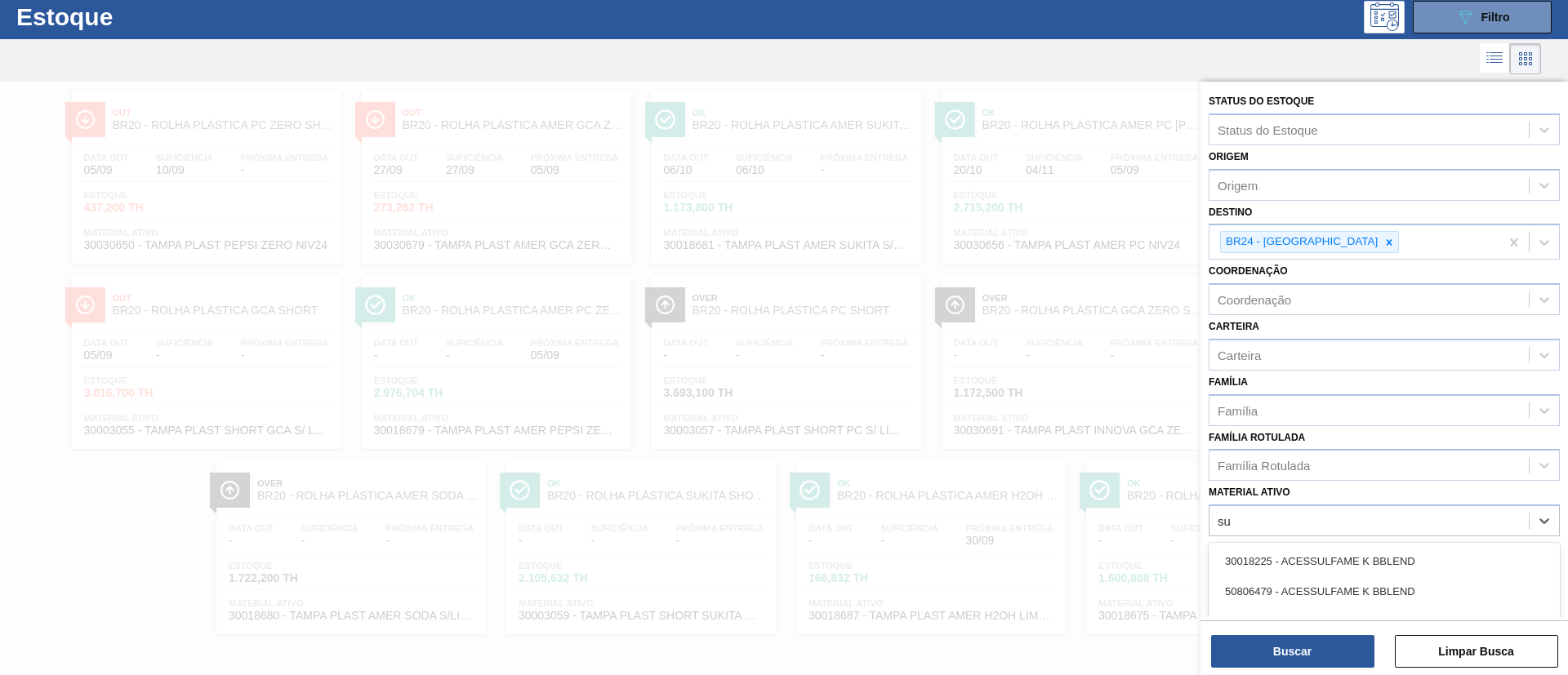
type ativo "s"
click at [858, 70] on div at bounding box center [770, 58] width 1541 height 39
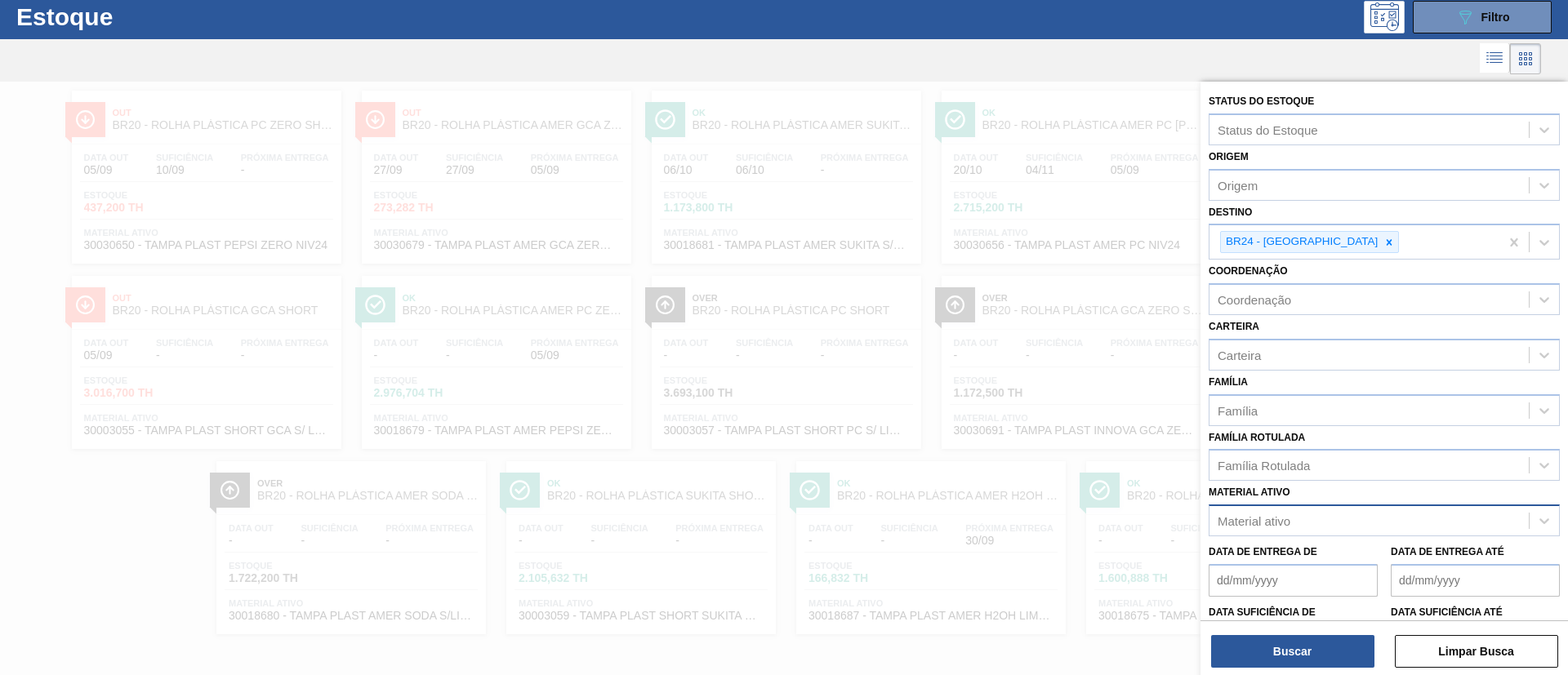
click at [1256, 528] on div "Material ativo" at bounding box center [1254, 521] width 72 height 14
paste ativo "30003528"
type ativo "30003528"
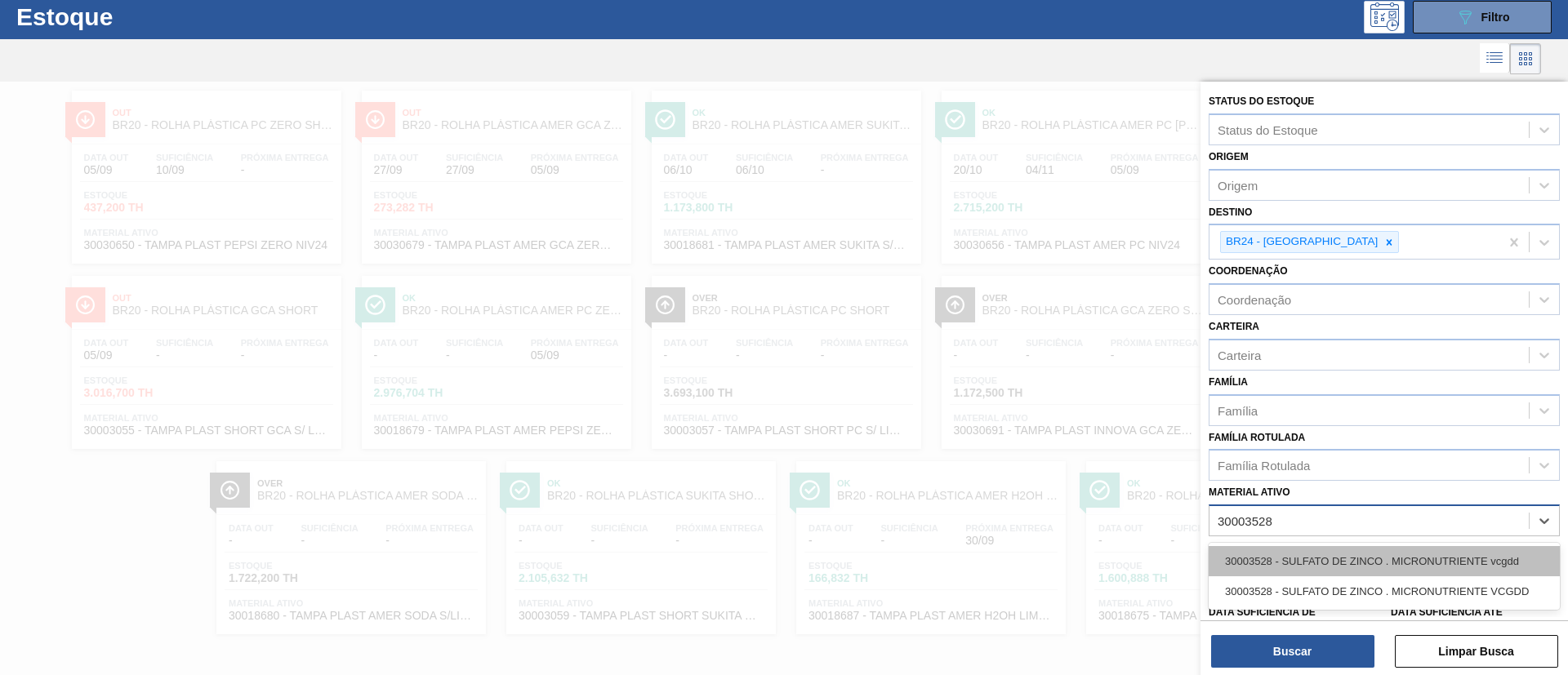
click at [1276, 558] on div "30003528 - SULFATO DE ZINCO . MICRONUTRIENTE vcgdd" at bounding box center [1384, 561] width 351 height 30
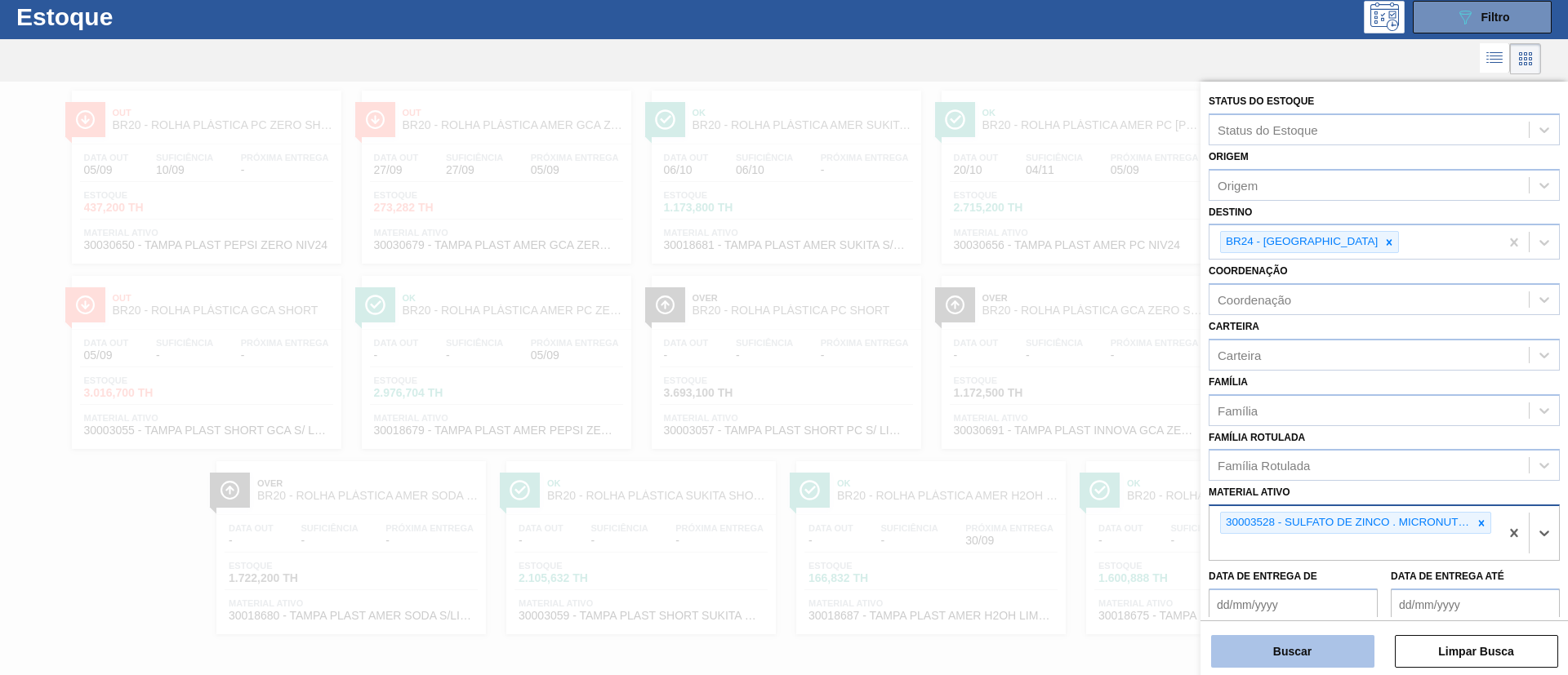
click at [1298, 646] on button "Buscar" at bounding box center [1292, 651] width 163 height 33
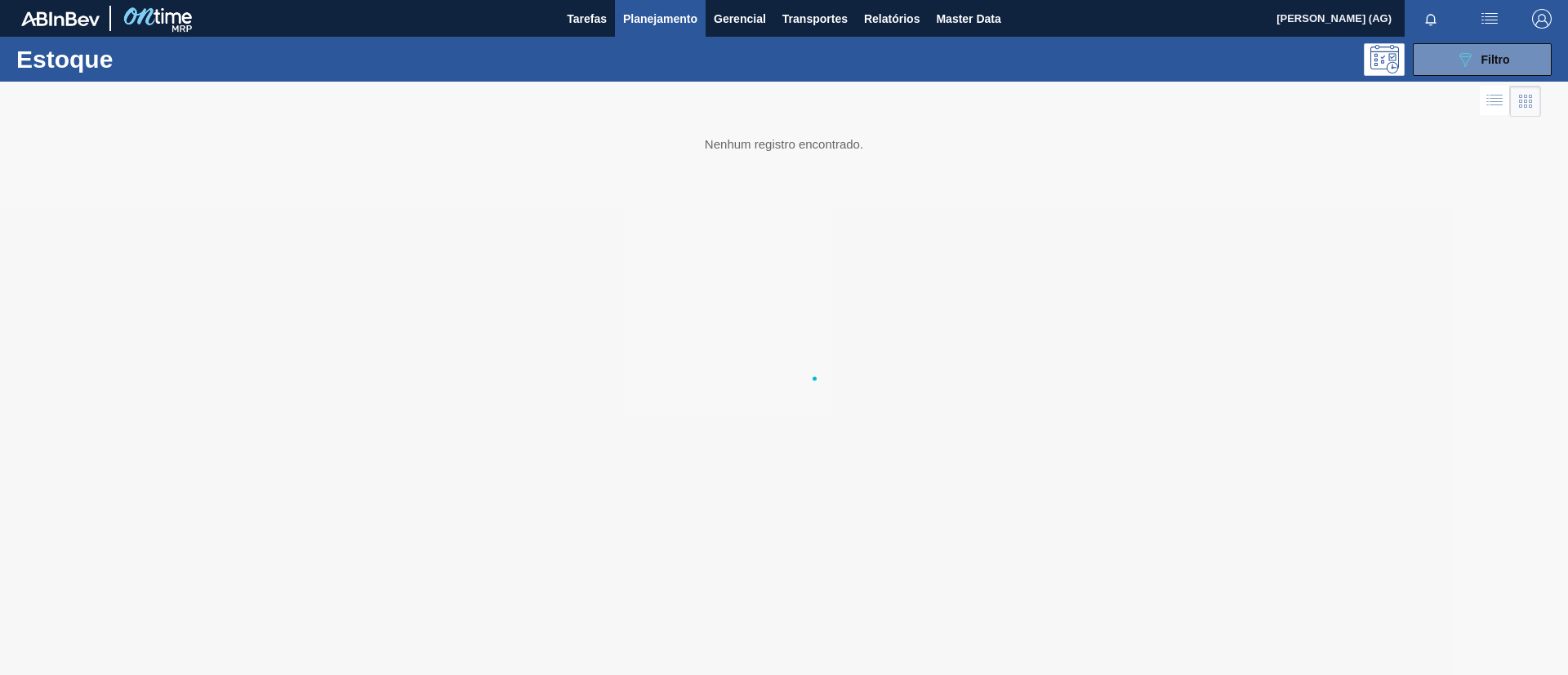
scroll to position [0, 0]
click at [1477, 46] on button "089F7B8B-B2A5-4AFE-B5C0-19BA573D28AC Filtro" at bounding box center [1482, 59] width 139 height 33
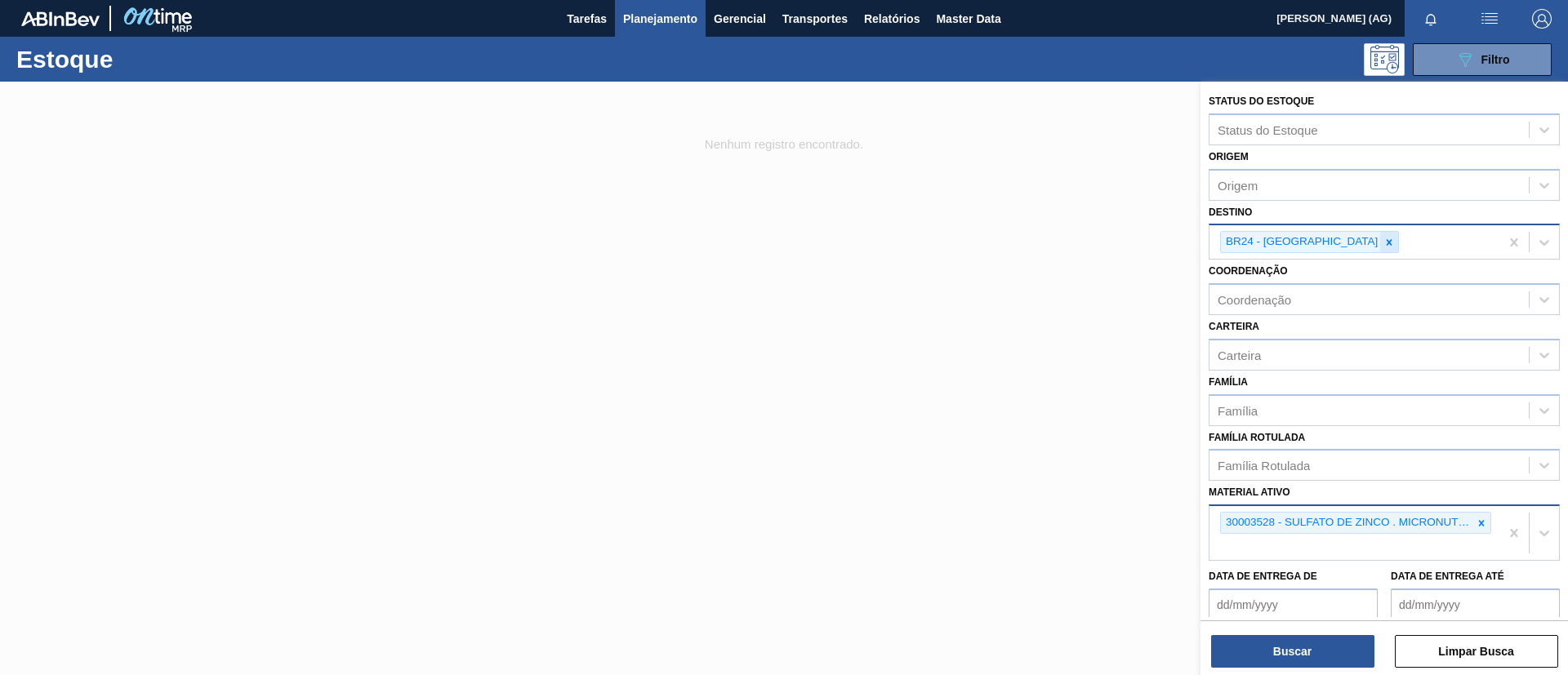
click at [1384, 244] on icon at bounding box center [1389, 242] width 11 height 11
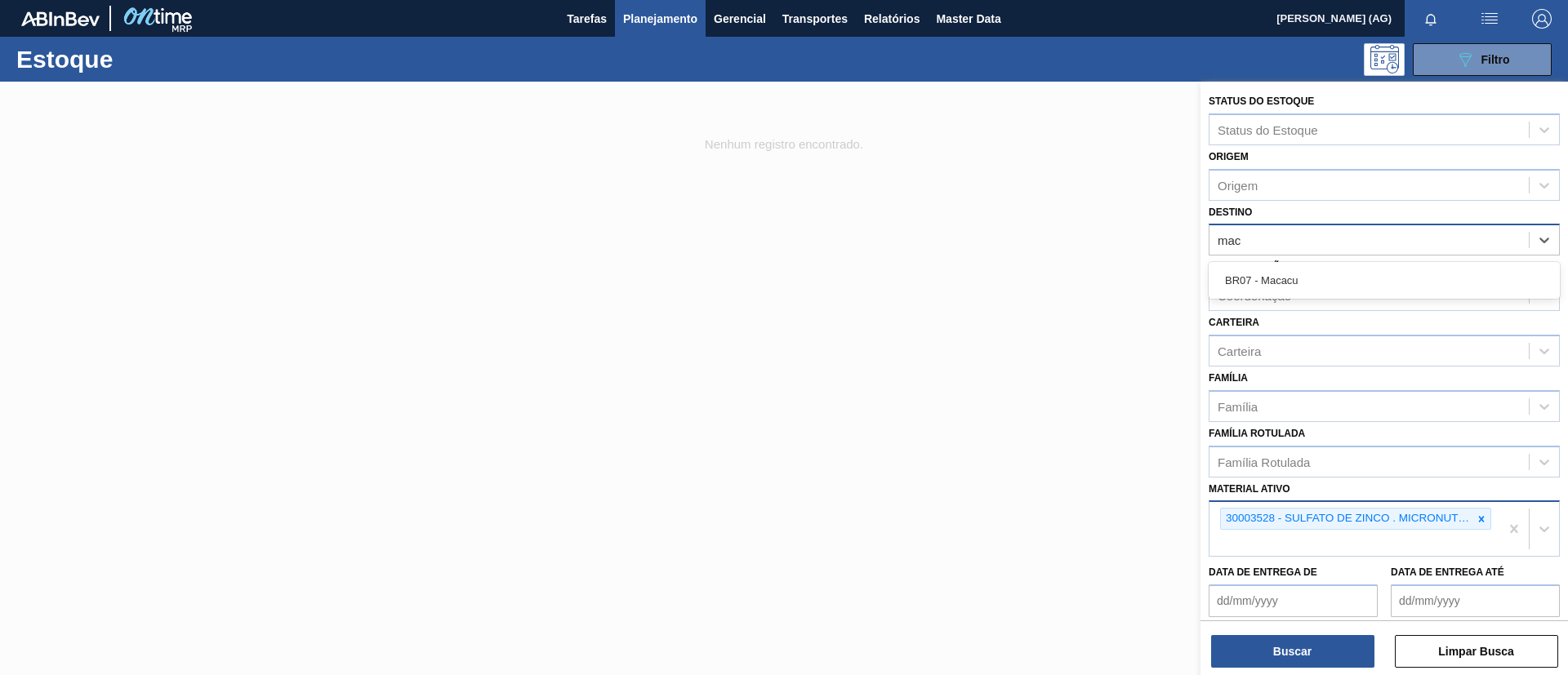
type input "maca"
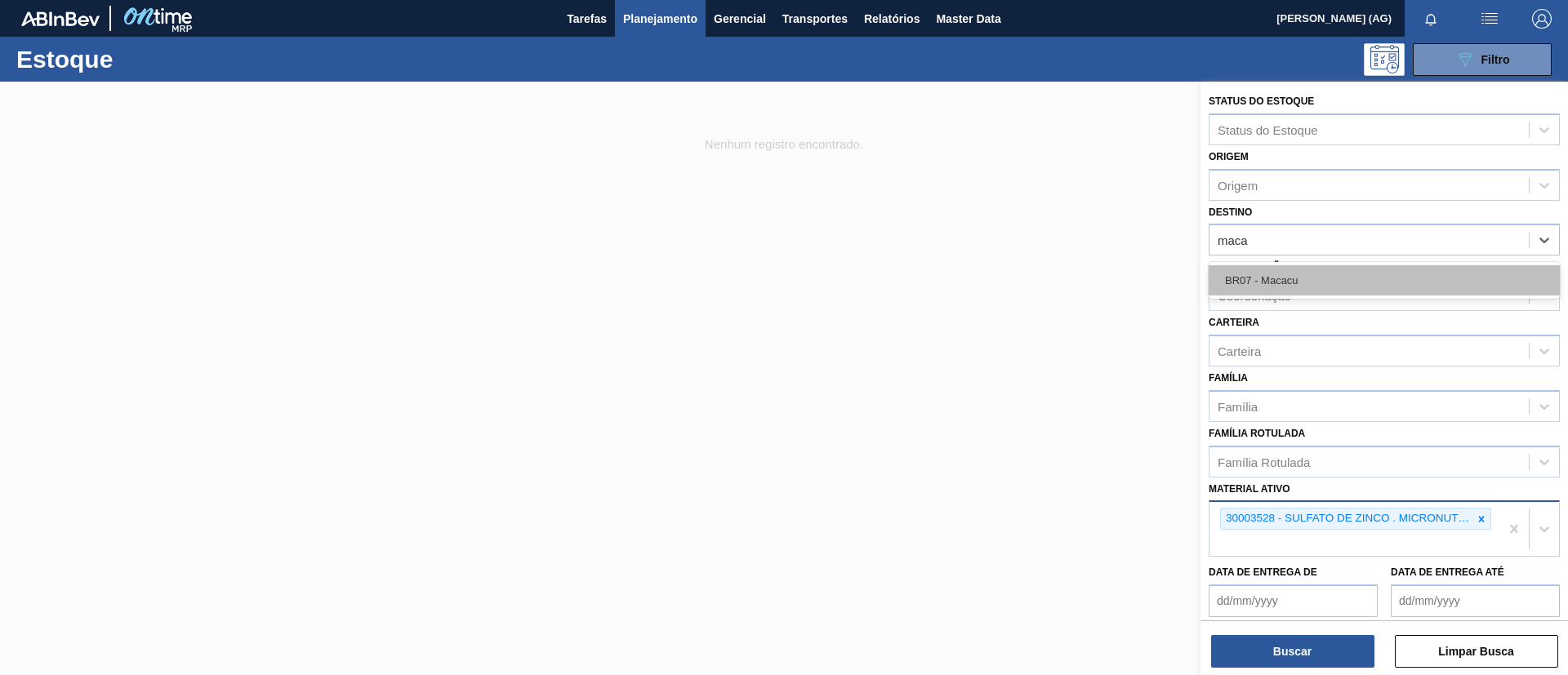
click at [1297, 286] on div "BR07 - Macacu" at bounding box center [1384, 281] width 351 height 30
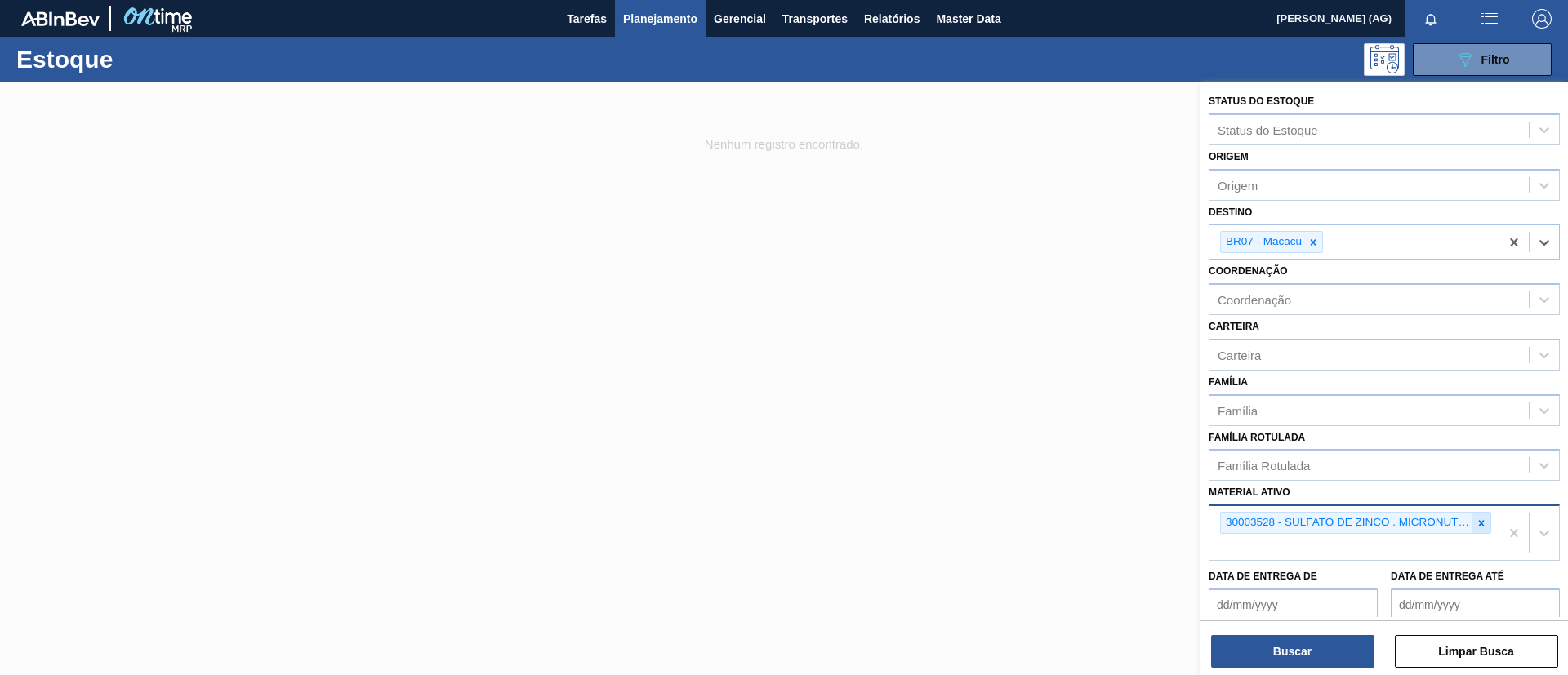
click at [1478, 520] on icon at bounding box center [1481, 523] width 11 height 11
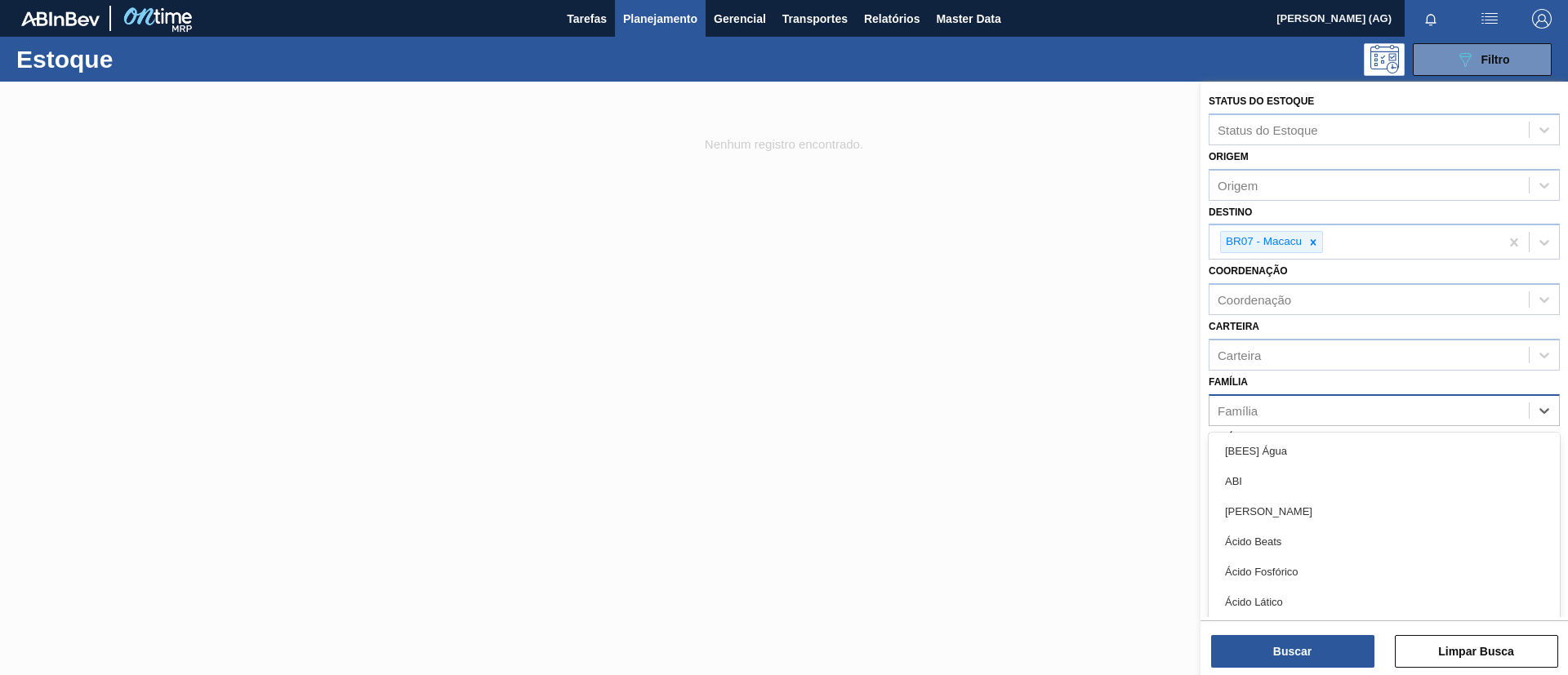
click at [1284, 409] on div "Família" at bounding box center [1369, 410] width 319 height 24
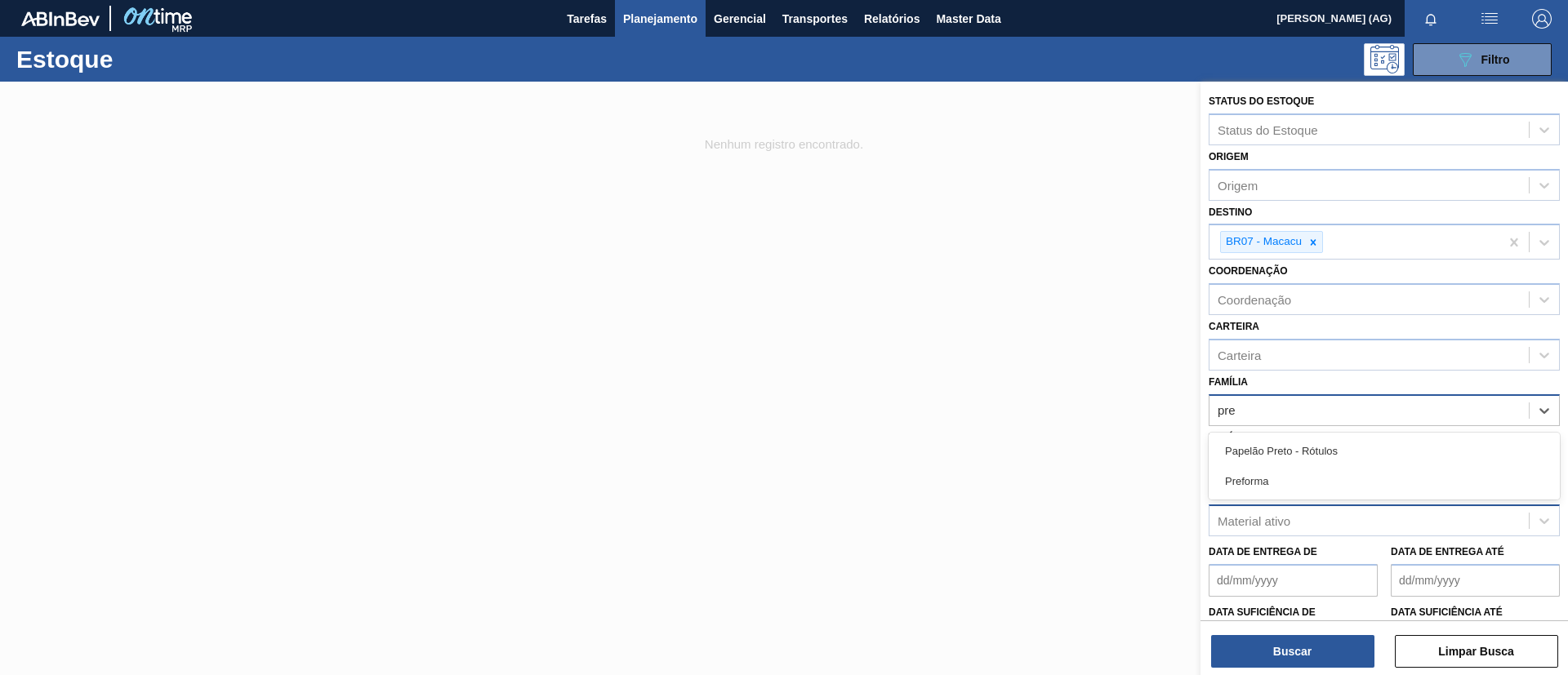
type input "pref"
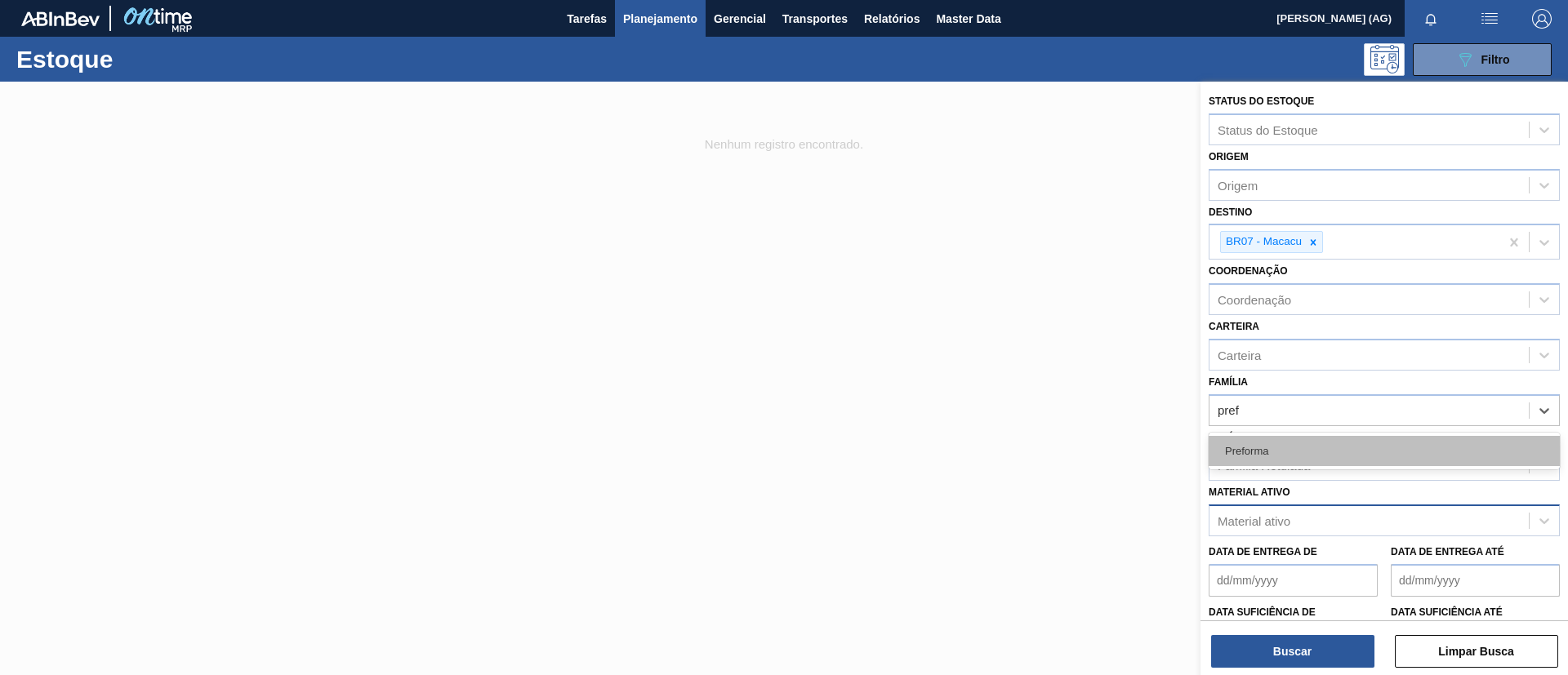
click at [1298, 443] on div "Preforma" at bounding box center [1384, 451] width 351 height 30
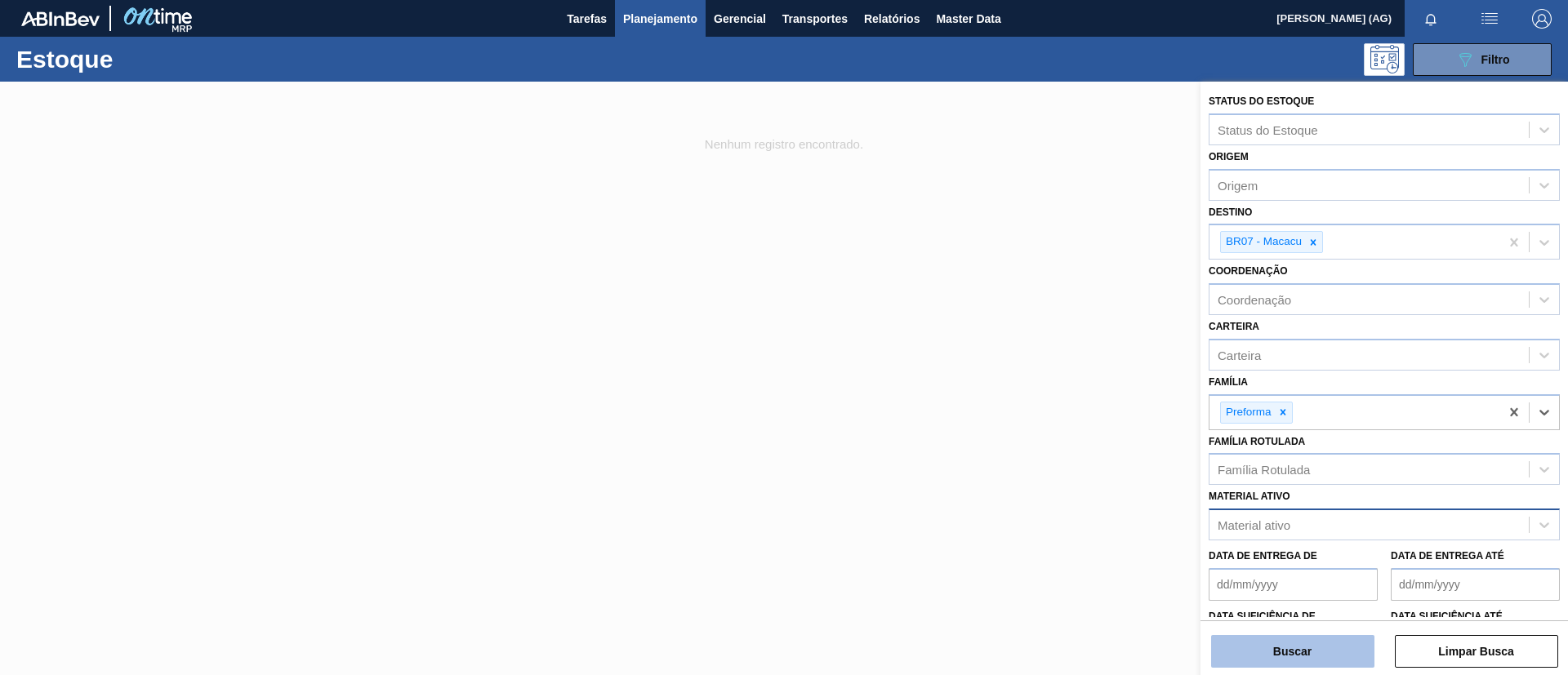
click at [1322, 641] on button "Buscar" at bounding box center [1292, 651] width 163 height 33
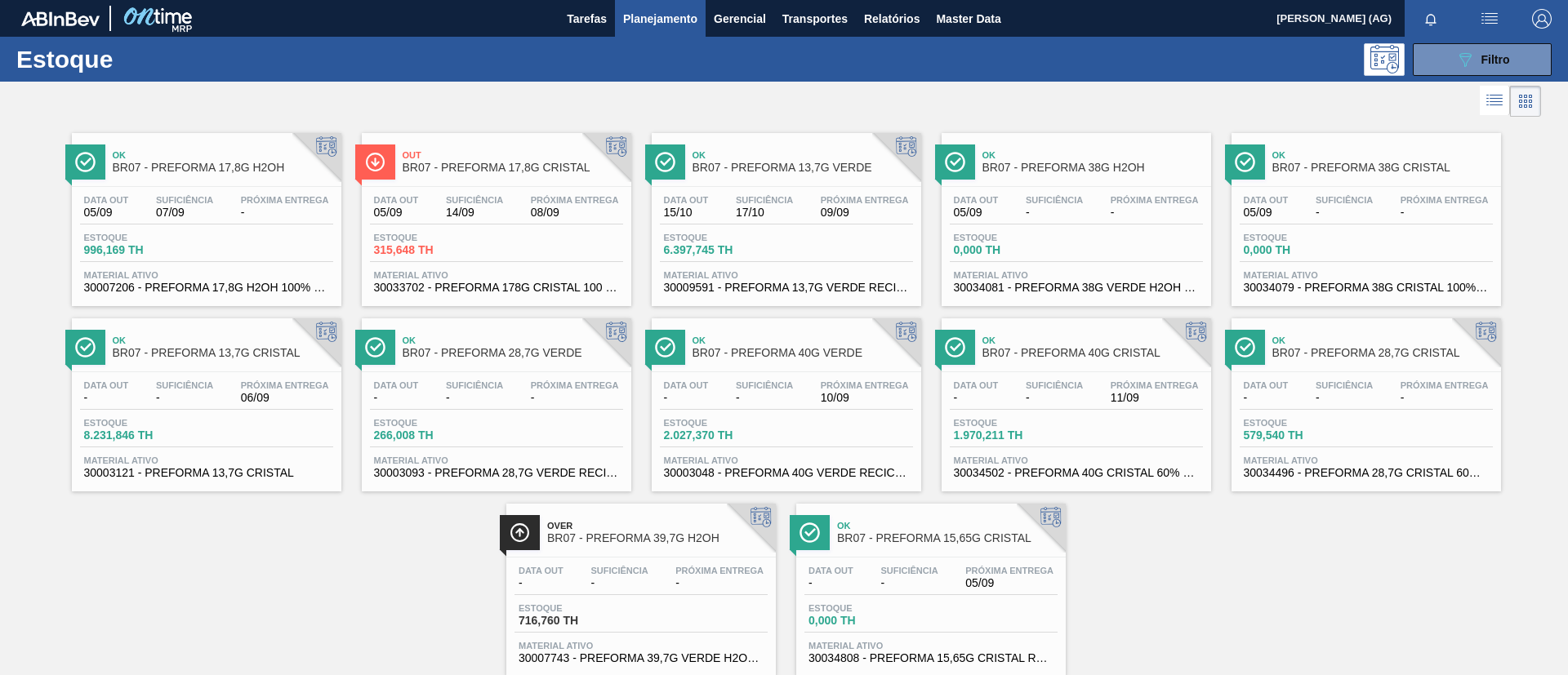
click at [379, 167] on img at bounding box center [375, 161] width 20 height 20
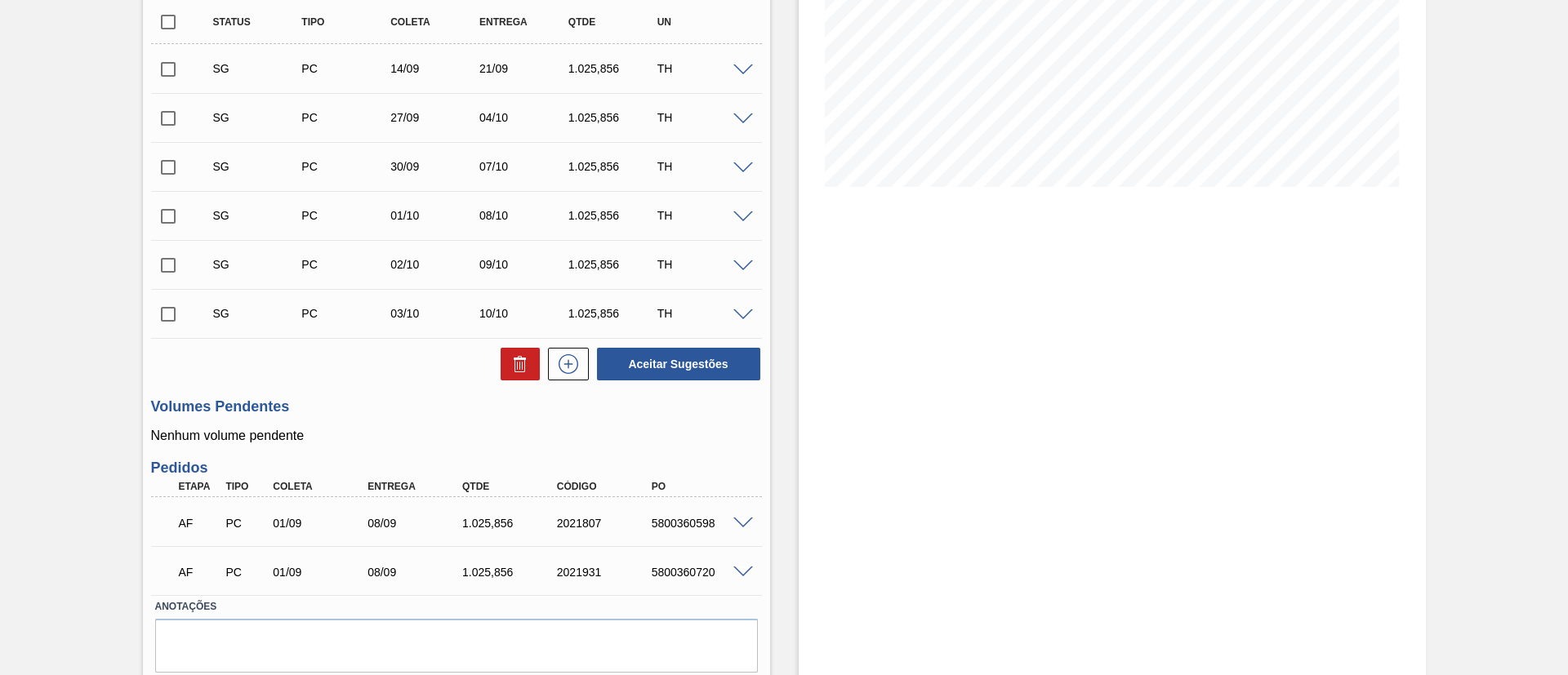
scroll to position [345, 0]
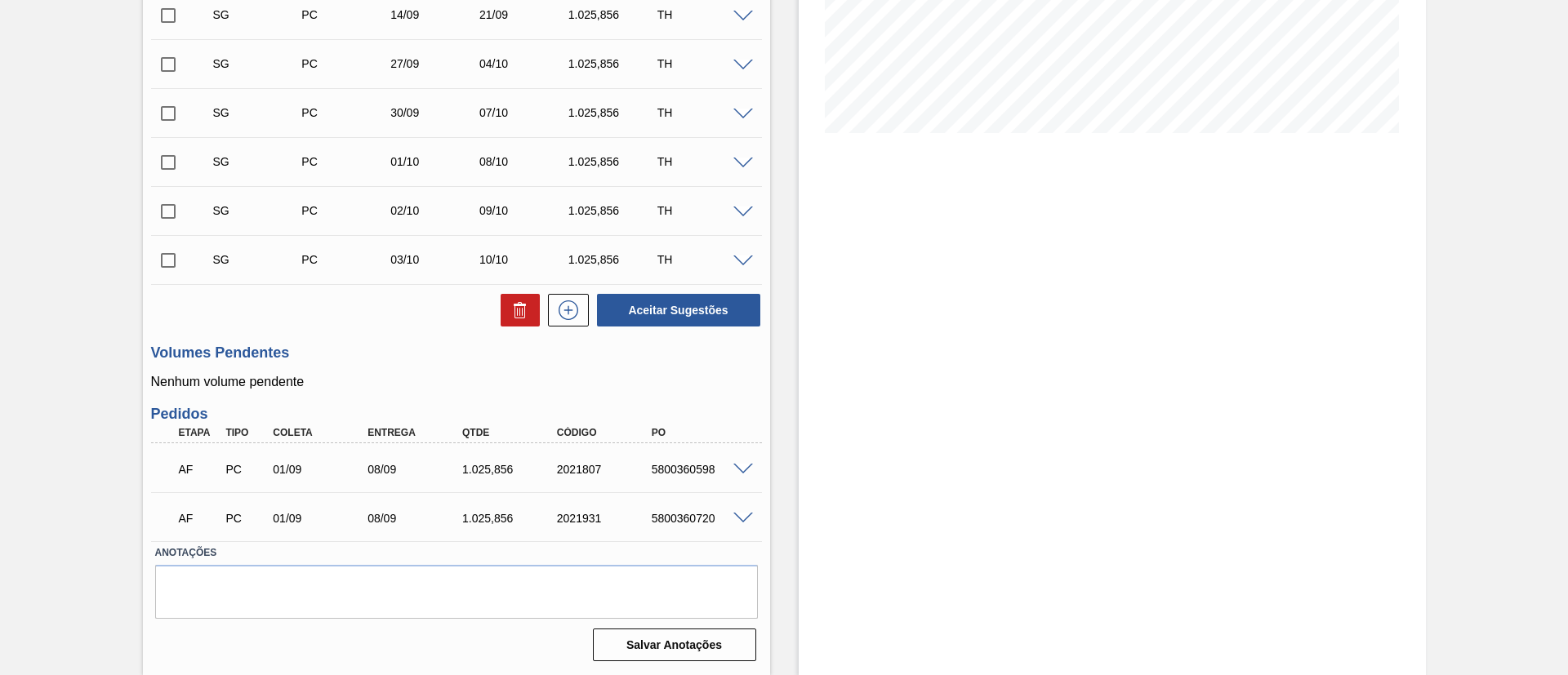
click at [740, 466] on span at bounding box center [743, 470] width 19 height 12
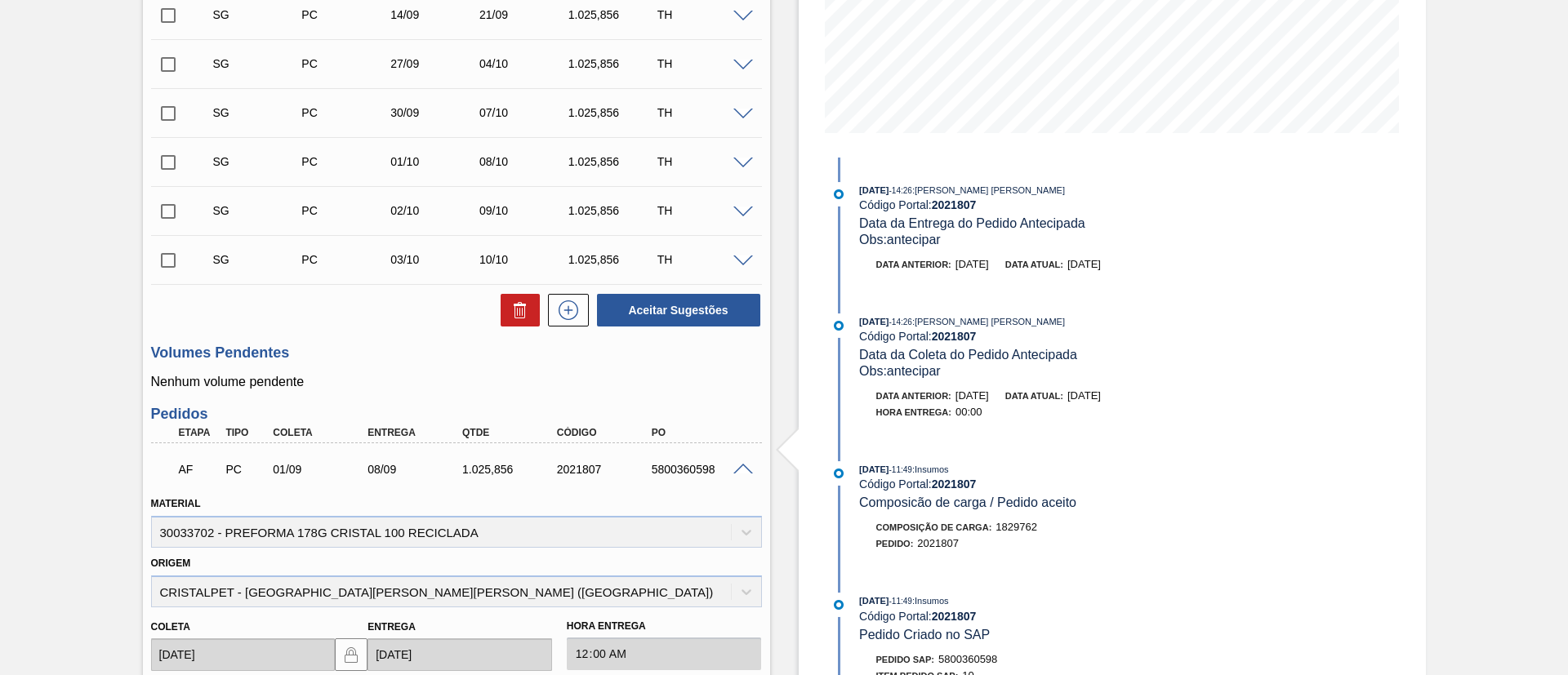
click at [1211, 506] on div "[DATE] 11:49 : Insumos Código Portal: 2021807 Composicão de carga / Pedido acei…" at bounding box center [1054, 486] width 388 height 49
click at [739, 462] on div at bounding box center [745, 469] width 33 height 12
click at [730, 475] on div "5800360598" at bounding box center [701, 469] width 106 height 13
click at [739, 466] on span at bounding box center [743, 470] width 19 height 12
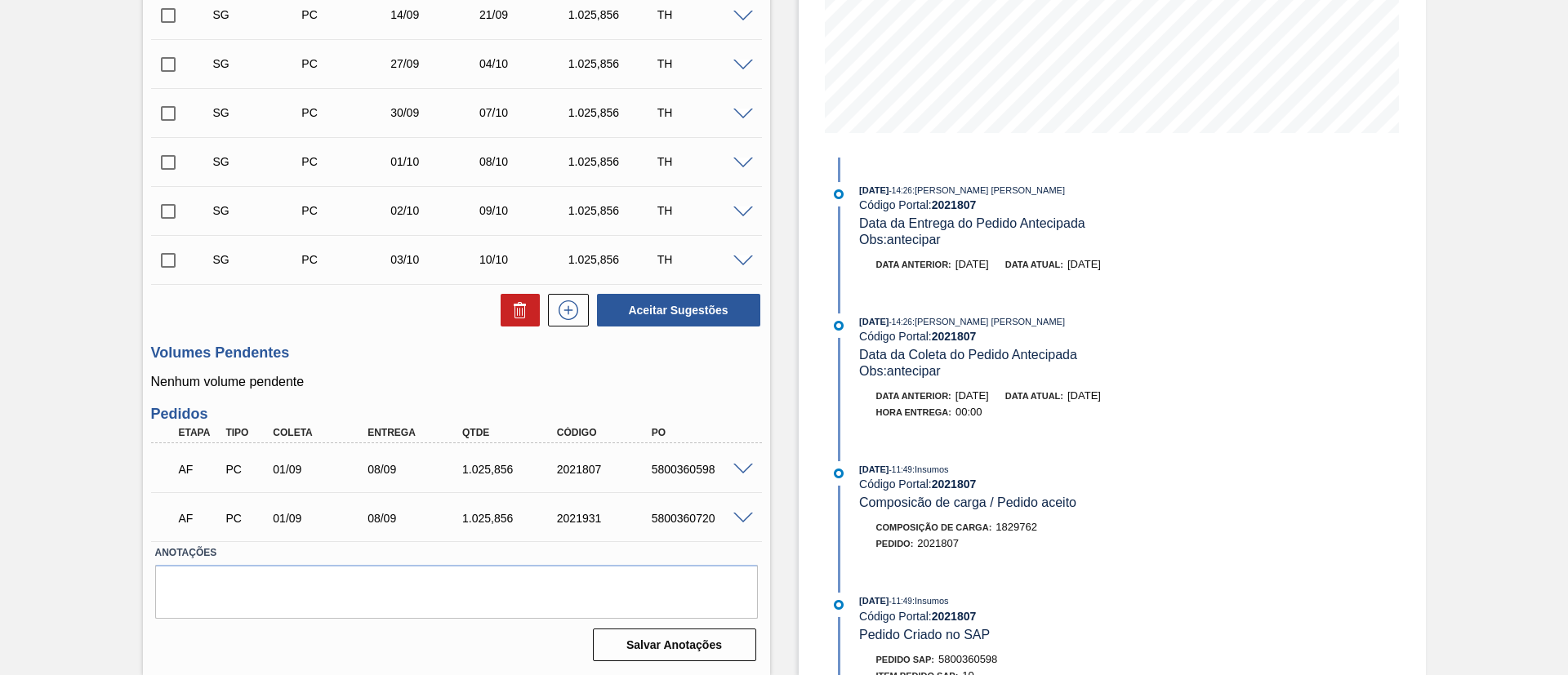
click at [743, 465] on span at bounding box center [743, 470] width 19 height 12
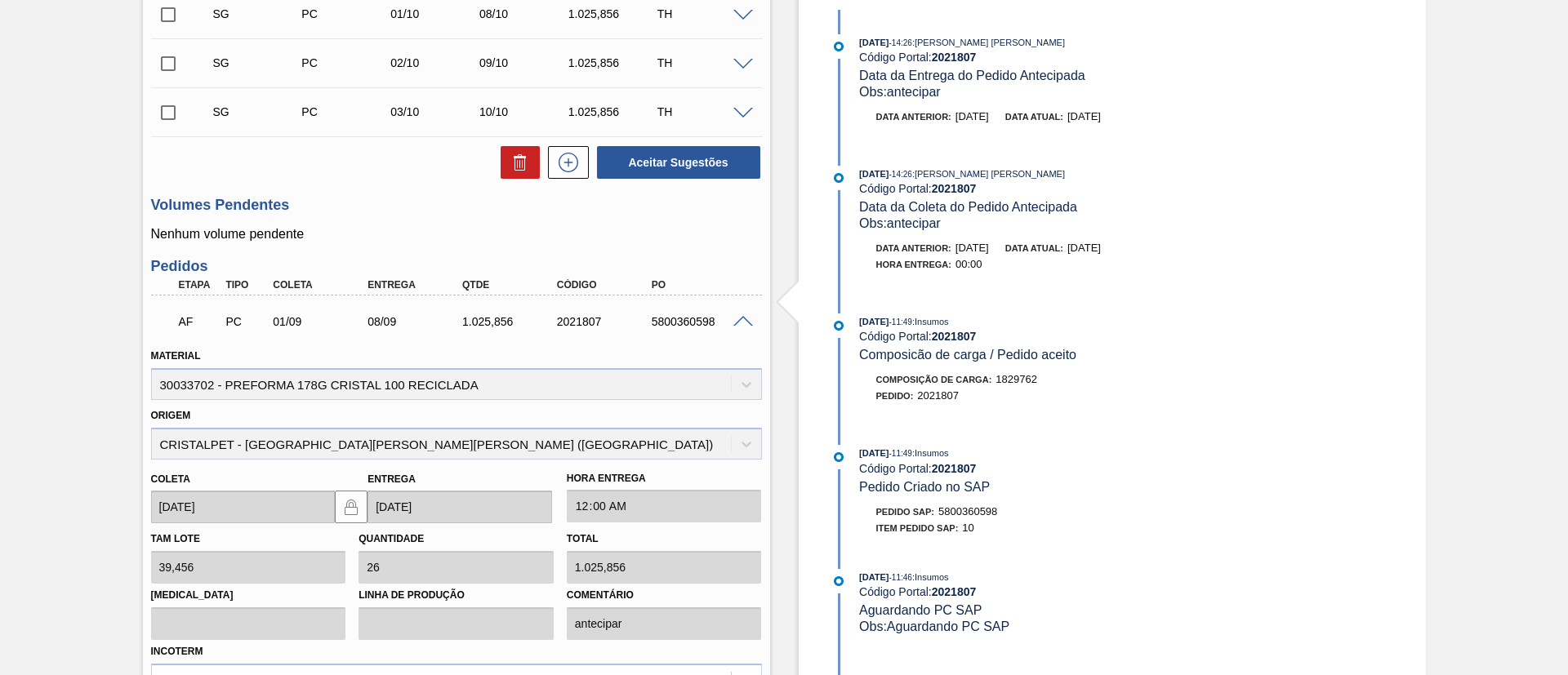
scroll to position [612, 0]
